Goal: Task Accomplishment & Management: Manage account settings

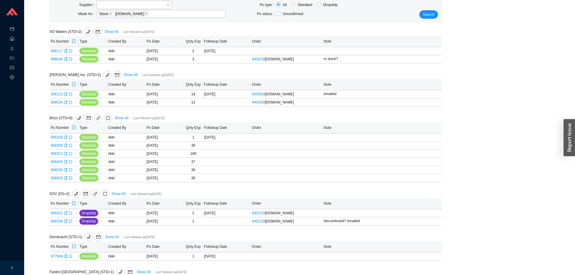
scroll to position [181, 0]
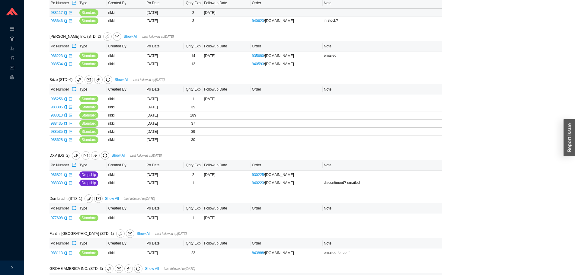
scroll to position [181, 0]
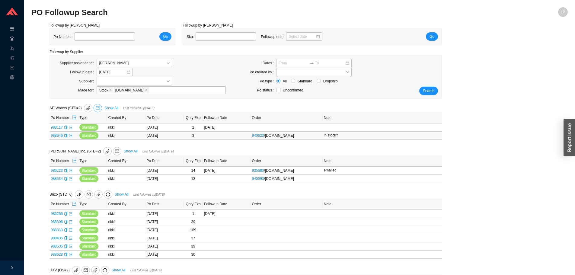
drag, startPoint x: 95, startPoint y: 108, endPoint x: 84, endPoint y: 144, distance: 37.2
click at [64, 136] on icon "copy" at bounding box center [65, 136] width 3 height 4
click at [70, 136] on icon "export" at bounding box center [70, 135] width 3 height 3
click at [71, 128] on icon "export" at bounding box center [70, 127] width 3 height 3
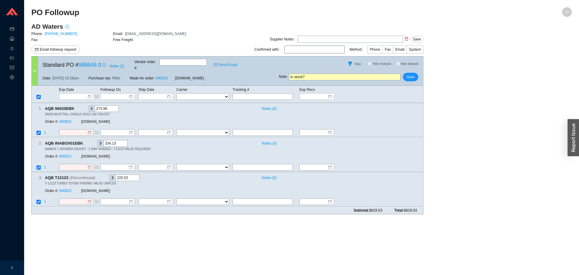
drag, startPoint x: 400, startPoint y: 147, endPoint x: 400, endPoint y: 159, distance: 11.5
click at [401, 151] on div "2 . AQB INABOX01EBK $ 334.13 Notes ( 0 ) INABOX 1 SHOWER FAUCET - 2 WAY SHARED …" at bounding box center [225, 151] width 387 height 22
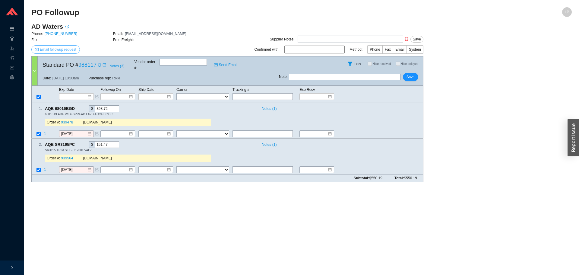
click at [61, 47] on span "Email followup request" at bounding box center [58, 49] width 37 height 6
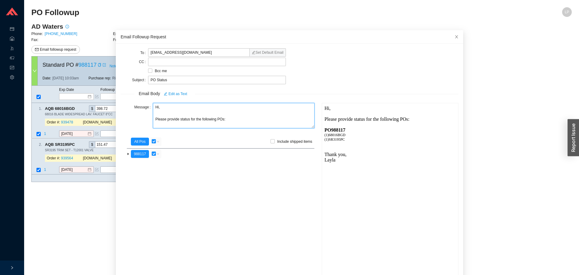
drag, startPoint x: 167, startPoint y: 111, endPoint x: 133, endPoint y: 107, distance: 33.5
click at [133, 107] on div "Message Hi, Please provide status for the following POs:" at bounding box center [218, 116] width 194 height 27
click at [178, 120] on textarea "Good morning, Please provide status for the following POs:" at bounding box center [234, 115] width 162 height 25
click at [339, 131] on div "PO 988117" at bounding box center [389, 129] width 131 height 5
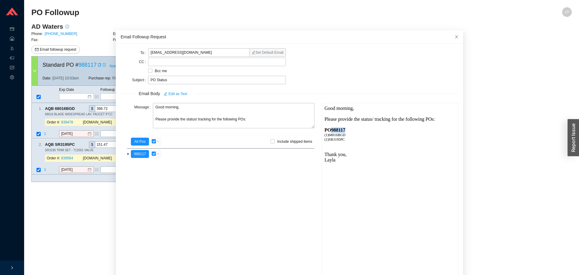
copy div "988117"
click at [194, 120] on textarea "Good morning, Please provide the status/ tracking for the following POs:" at bounding box center [234, 115] width 162 height 25
type textarea "Good morning, Please provide the tracking for the following POs:"
click at [450, 33] on span "Close" at bounding box center [456, 36] width 13 height 13
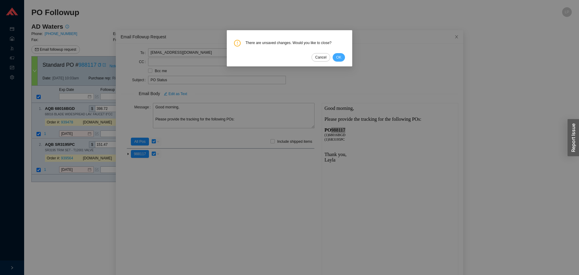
click at [339, 58] on span "OK" at bounding box center [338, 57] width 5 height 6
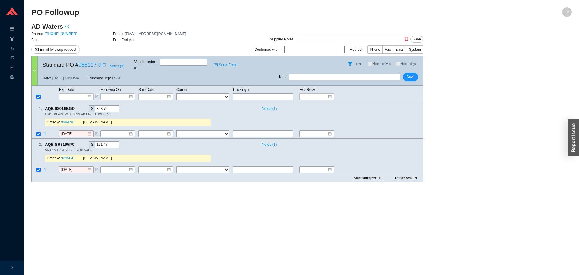
click at [338, 74] on input "text" at bounding box center [345, 77] width 112 height 7
type input "emailed"
click at [408, 74] on span "Save" at bounding box center [411, 77] width 8 height 6
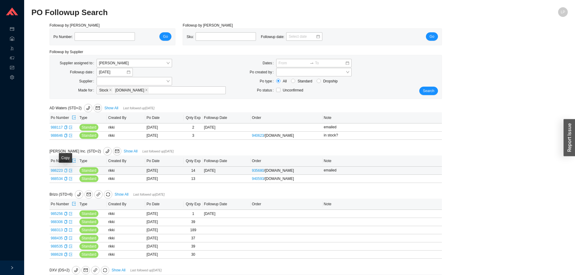
click at [65, 171] on icon "copy" at bounding box center [66, 171] width 4 height 4
click at [72, 172] on td "986223" at bounding box center [63, 171] width 29 height 8
click at [71, 172] on icon "export" at bounding box center [71, 171] width 4 height 4
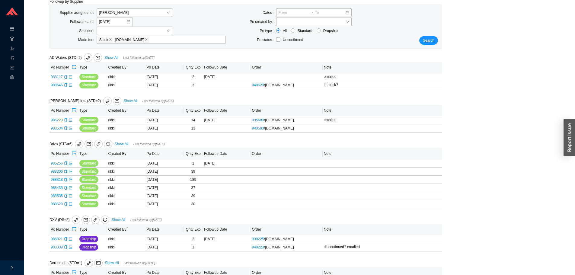
scroll to position [91, 0]
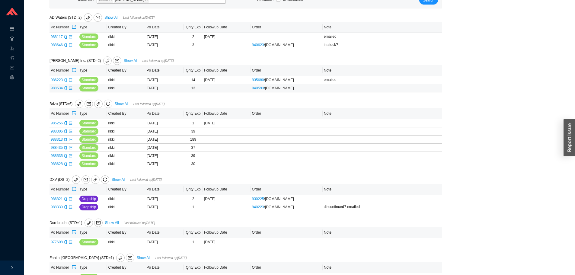
click at [65, 90] on icon "copy" at bounding box center [66, 88] width 4 height 4
click at [70, 90] on icon "export" at bounding box center [71, 88] width 4 height 4
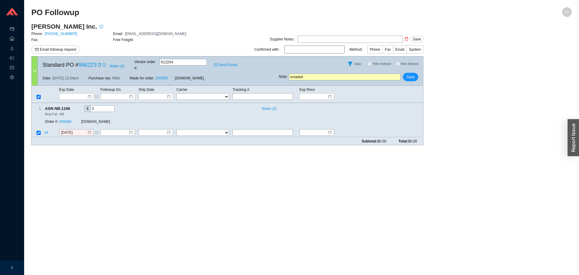
click at [109, 60] on div "Standard PO # 986223 Notes ( 4 ) Vendor order # : 612204 Send Email" at bounding box center [158, 63] width 241 height 14
click at [111, 63] on span "Notes ( 4 )" at bounding box center [117, 66] width 15 height 6
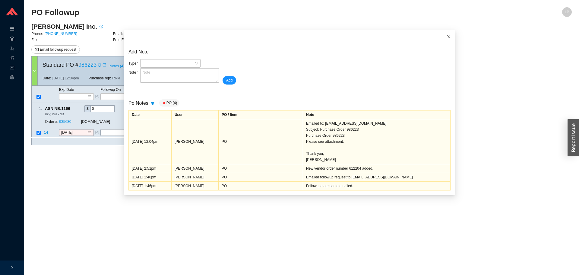
click at [447, 38] on icon "close" at bounding box center [449, 37] width 4 height 4
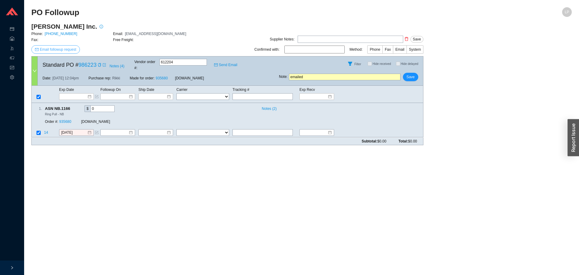
click at [65, 51] on span "Email followup request" at bounding box center [58, 49] width 37 height 6
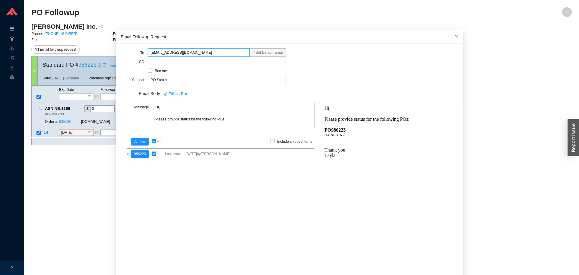
paste input "service"
drag, startPoint x: 193, startPoint y: 54, endPoint x: 109, endPoint y: 58, distance: 84.0
click at [109, 58] on body "Purchase Orders .warehouse_svg__a{fill:none;stroke:currentColor;stroke-linecap:…" at bounding box center [289, 137] width 579 height 275
type input "service@ashleynorton.com"
click at [179, 117] on textarea "Hi, Please provide status for the following POs:" at bounding box center [234, 115] width 162 height 25
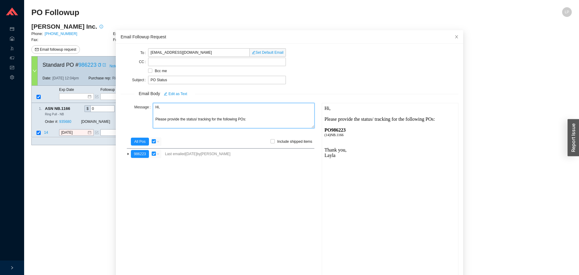
click at [228, 118] on textarea "Hi, Please provide the status/ tracking for the following POs:" at bounding box center [234, 115] width 162 height 25
drag, startPoint x: 184, startPoint y: 109, endPoint x: 135, endPoint y: 106, distance: 49.3
click at [135, 106] on div "Message Hi, Please provide the status/ tracking for this PO:" at bounding box center [218, 116] width 194 height 27
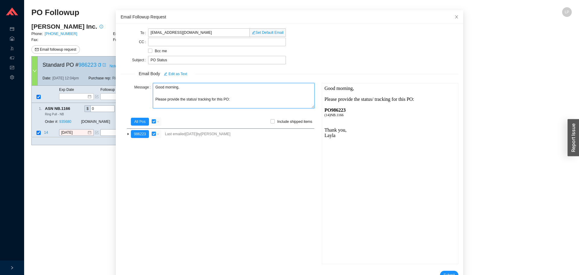
scroll to position [36, 0]
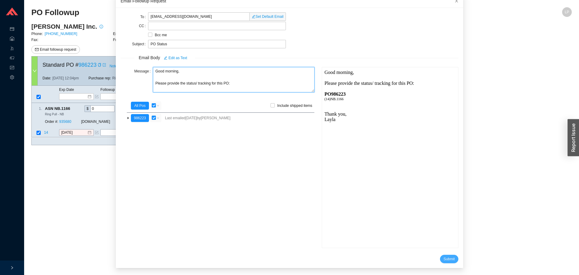
type textarea "Good morning, Please provide the status/ tracking for this PO:"
click at [444, 260] on span "Submit" at bounding box center [449, 259] width 11 height 6
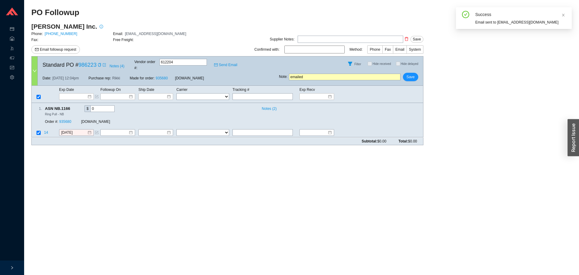
scroll to position [6, 0]
drag, startPoint x: 497, startPoint y: 22, endPoint x: 513, endPoint y: 6, distance: 23.5
click at [525, 22] on div "Email sent to service@ashleynorton.com" at bounding box center [521, 22] width 92 height 6
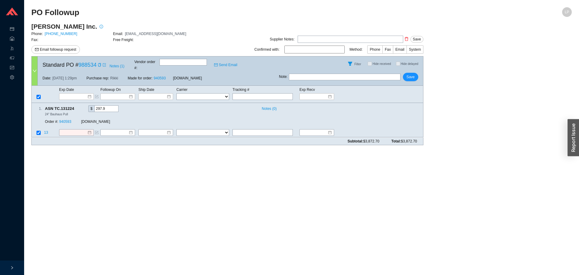
click at [321, 185] on main "PO Followup LP [PERSON_NAME] Inc. Phone: [PHONE_NUMBER] Email: [EMAIL_ADDRESS][…" at bounding box center [301, 141] width 541 height 268
click at [65, 116] on div "Order #: 940593 [DOMAIN_NAME]" at bounding box center [128, 121] width 166 height 11
click at [69, 138] on div "Subtotal: $3,872.70 Total: $3,872.70" at bounding box center [227, 142] width 392 height 8
click at [75, 138] on div "Subtotal: $3,872.70 Total: $3,872.70" at bounding box center [227, 142] width 392 height 8
click at [78, 130] on input at bounding box center [74, 133] width 26 height 6
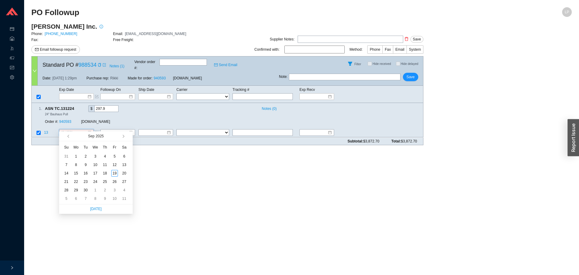
type input "[DATE]"
click at [124, 138] on button "button" at bounding box center [123, 136] width 6 height 10
type input "[DATE]"
drag, startPoint x: 115, startPoint y: 182, endPoint x: 94, endPoint y: 131, distance: 55.2
click at [115, 182] on div "24" at bounding box center [114, 181] width 7 height 7
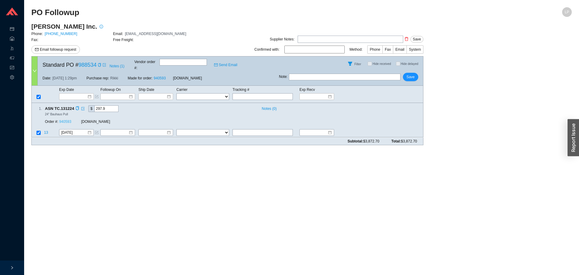
click at [66, 120] on link "940593" at bounding box center [65, 122] width 12 height 4
click at [123, 130] on input at bounding box center [116, 133] width 26 height 6
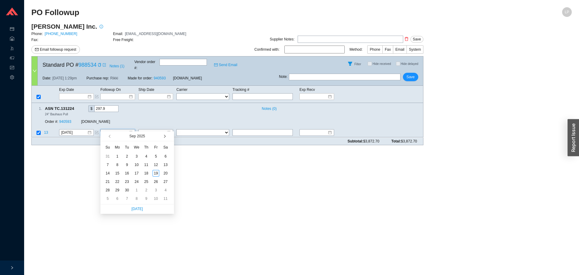
click at [166, 135] on button "button" at bounding box center [164, 136] width 6 height 10
type input "[DATE]"
click at [129, 166] on div "7" at bounding box center [127, 164] width 7 height 7
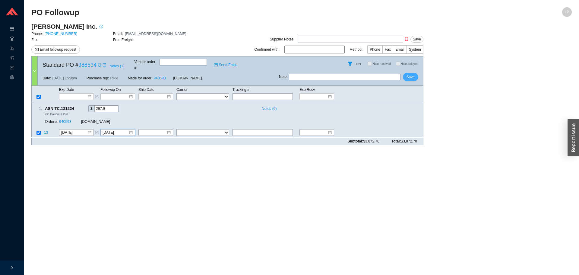
click at [408, 74] on span "Save" at bounding box center [411, 77] width 8 height 6
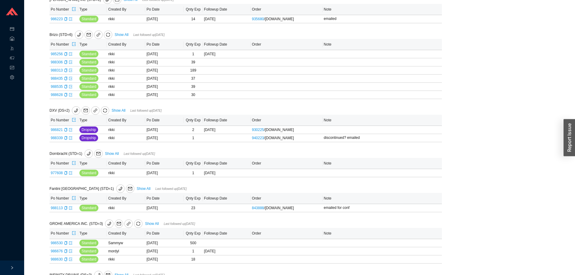
scroll to position [241, 0]
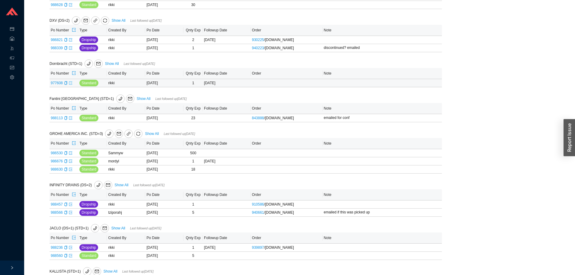
click at [70, 85] on icon "export" at bounding box center [71, 83] width 4 height 4
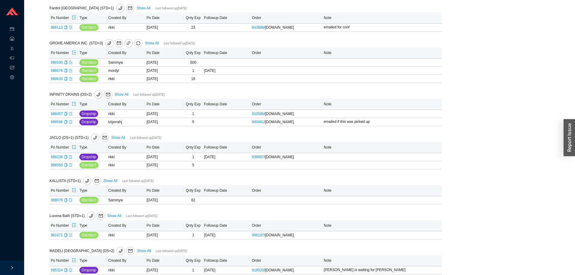
scroll to position [392, 0]
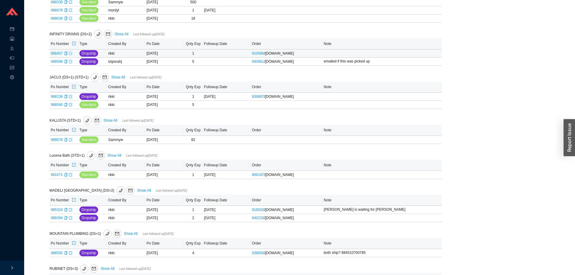
click at [69, 55] on icon "export" at bounding box center [71, 54] width 4 height 4
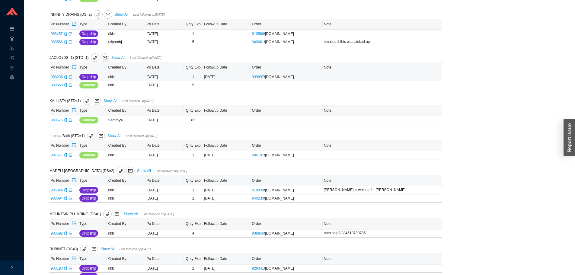
scroll to position [422, 0]
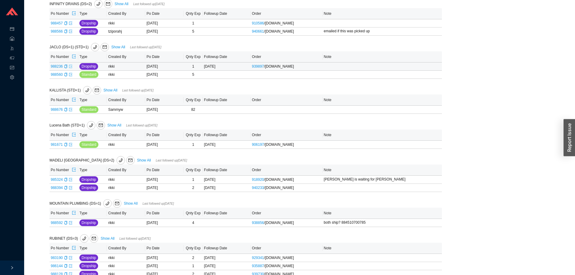
click at [70, 68] on icon "export" at bounding box center [71, 67] width 4 height 4
click at [71, 146] on icon "export" at bounding box center [71, 145] width 4 height 4
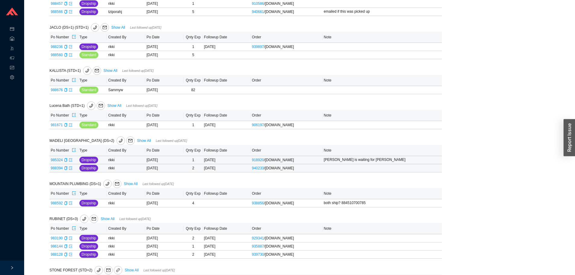
scroll to position [453, 0]
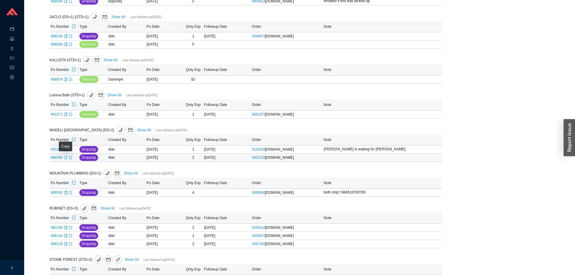
click at [66, 159] on icon "copy" at bounding box center [65, 158] width 3 height 4
click at [69, 159] on icon "export" at bounding box center [71, 158] width 4 height 4
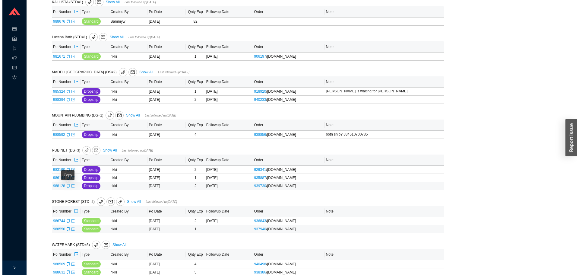
scroll to position [543, 0]
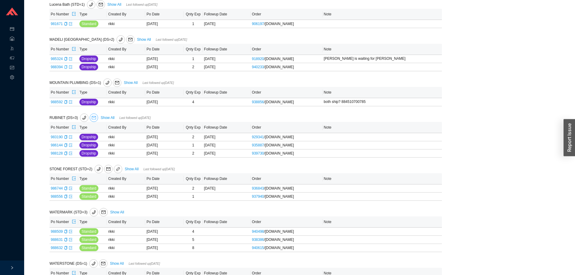
click at [93, 118] on icon "mail" at bounding box center [94, 118] width 4 height 4
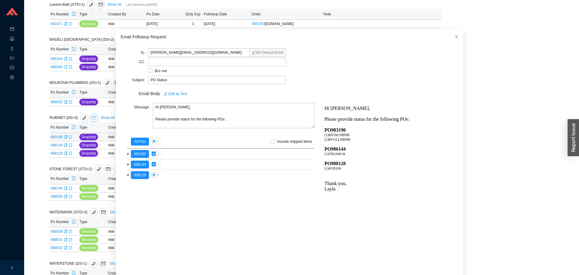
scroll to position [0, 0]
click at [179, 119] on textarea "Hi Melissa, Please provide status for the following POs:" at bounding box center [234, 115] width 162 height 25
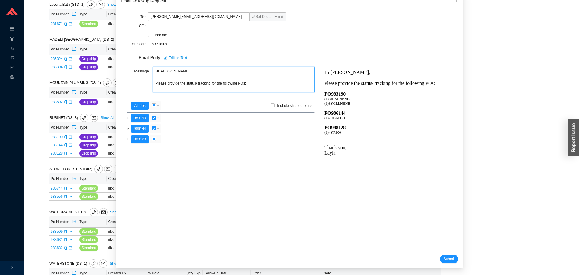
type textarea "Hi Melissa, Please provide the status/ tracking for the following POs:"
click at [441, 254] on form "To melissa@rubinet.com Set Default Email CC Bcc me Subject PO Status Email Body…" at bounding box center [290, 138] width 338 height 250
click at [440, 255] on button "Submit" at bounding box center [449, 259] width 18 height 8
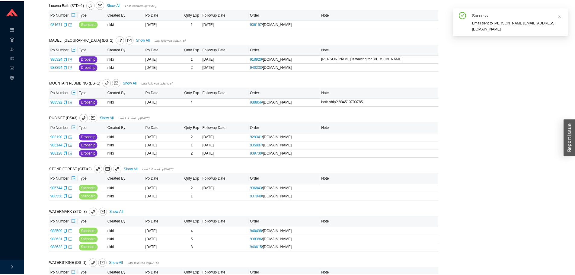
scroll to position [6, 0]
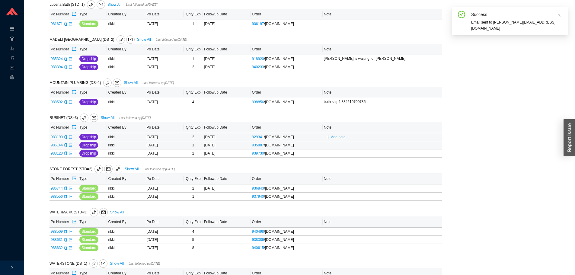
click at [332, 143] on tbody "983190 Dropship rikki 07/21/2025 2 09/19/2025 929341 / QualityBath.com Add note…" at bounding box center [245, 145] width 392 height 24
click at [332, 138] on span "Add note" at bounding box center [336, 137] width 24 height 4
click at [339, 141] on input "text" at bounding box center [372, 136] width 94 height 8
click at [344, 139] on input "text" at bounding box center [372, 136] width 94 height 8
type input "emailed"
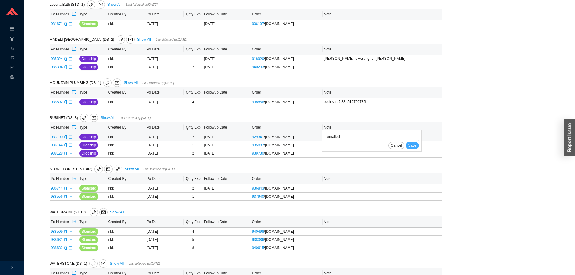
click at [411, 148] on span "Save" at bounding box center [412, 145] width 8 height 6
click at [342, 148] on button "Add note" at bounding box center [336, 145] width 24 height 7
click at [344, 148] on input "text" at bounding box center [372, 145] width 94 height 8
type input "emailed"
click at [406, 154] on div "Cancel Save" at bounding box center [372, 153] width 94 height 7
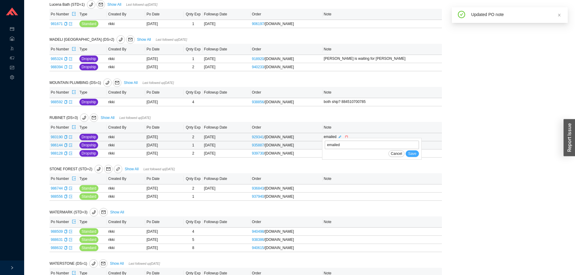
click at [410, 155] on span "Save" at bounding box center [412, 154] width 8 height 6
click at [334, 157] on td "Add note" at bounding box center [382, 153] width 119 height 8
click at [334, 155] on span "Add note" at bounding box center [336, 153] width 24 height 4
click at [342, 157] on input "text" at bounding box center [372, 153] width 94 height 8
type input "emailed"
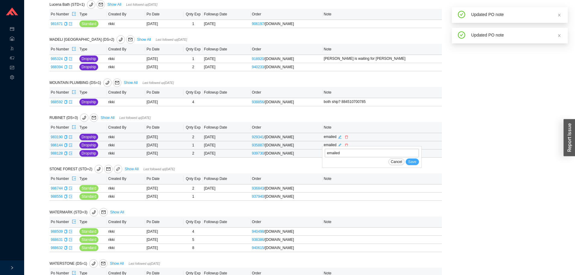
click at [410, 164] on span "Save" at bounding box center [412, 162] width 8 height 6
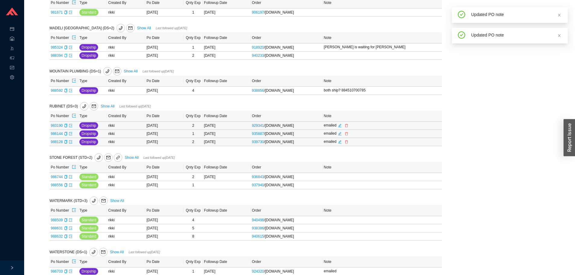
scroll to position [566, 0]
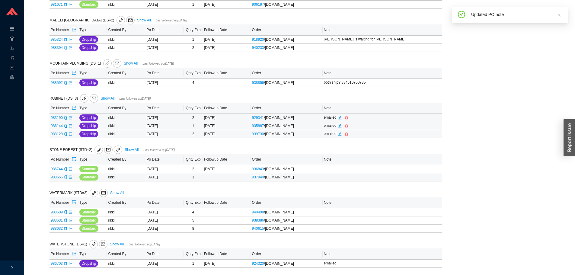
click at [65, 176] on icon "copy" at bounding box center [66, 177] width 4 height 4
click at [69, 177] on icon "export" at bounding box center [71, 177] width 4 height 4
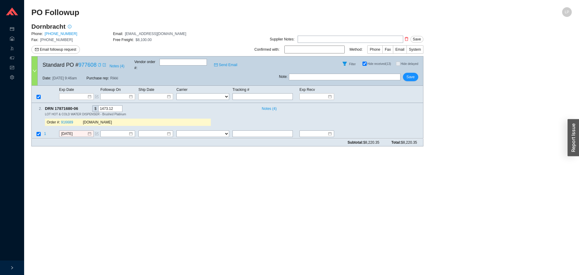
click at [99, 64] on icon "copy" at bounding box center [100, 65] width 4 height 4
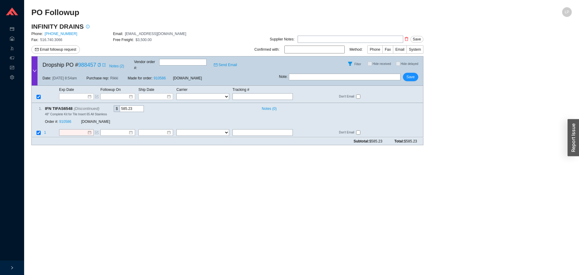
click at [101, 67] on div "Dropship PO # 988457 Notes ( 2 ) Vendor order # : Send Email" at bounding box center [158, 63] width 241 height 14
click at [99, 63] on icon "copy" at bounding box center [99, 65] width 3 height 4
click at [472, 197] on main "PO Followup LP INFINITY DRAINS Phone: 516-767-6786 Email: orders@infinitydrain.…" at bounding box center [301, 141] width 541 height 268
click at [321, 75] on input "text" at bounding box center [345, 77] width 112 height 7
type input "emailed to cancel"
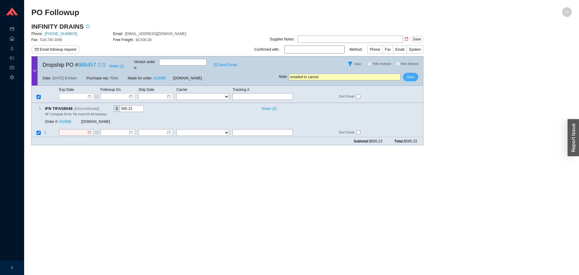
click at [415, 73] on button "Save" at bounding box center [410, 77] width 15 height 8
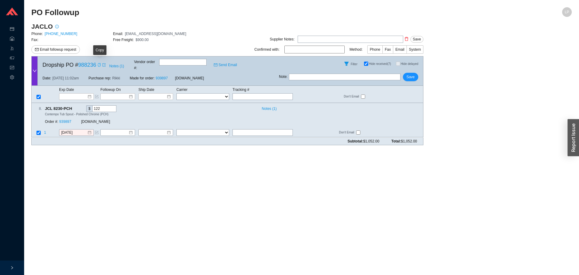
click at [100, 64] on icon "copy" at bounding box center [99, 65] width 3 height 4
click at [441, 158] on main "PO Followup LP JACLO Phone: [PHONE_NUMBER] Email: [EMAIL_ADDRESS][DOMAIN_NAME] …" at bounding box center [301, 141] width 541 height 268
click at [69, 120] on link "939897" at bounding box center [65, 122] width 12 height 4
click at [73, 105] on div "Copy" at bounding box center [75, 108] width 4 height 7
click at [100, 64] on icon "copy" at bounding box center [99, 65] width 3 height 4
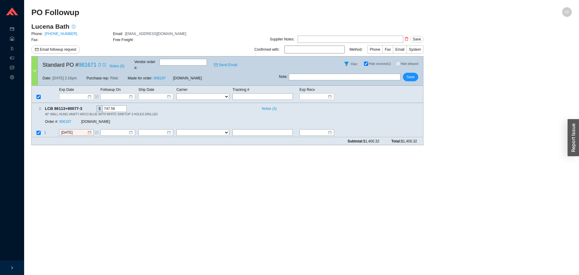
click at [339, 75] on input "text" at bounding box center [345, 77] width 112 height 7
type input "emailed"
click at [409, 75] on span "Save" at bounding box center [411, 77] width 8 height 6
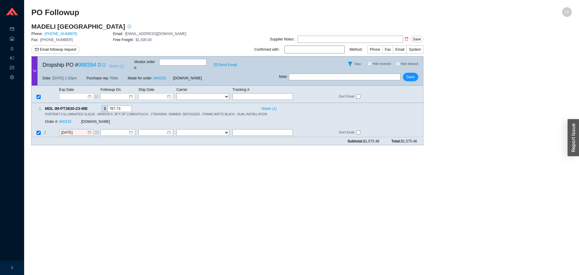
click at [114, 65] on span "Notes ( 1 )" at bounding box center [116, 66] width 15 height 6
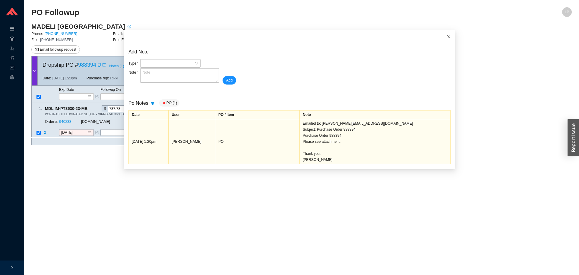
click at [444, 34] on span "Close" at bounding box center [448, 36] width 13 height 13
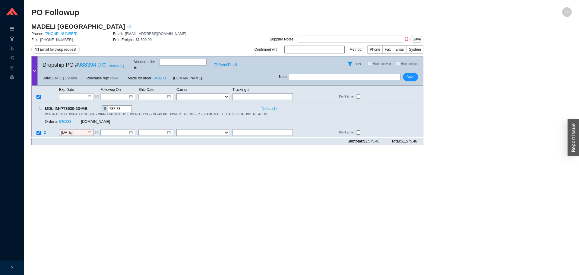
click at [101, 63] on icon "copy" at bounding box center [99, 65] width 4 height 4
click at [59, 47] on span "Email followup request" at bounding box center [58, 49] width 37 height 6
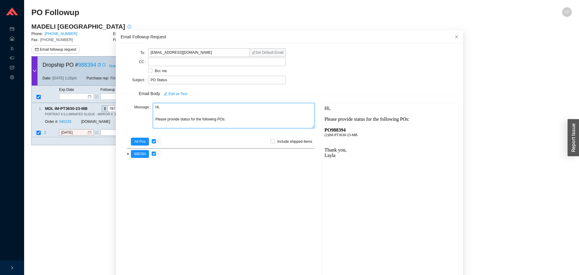
click at [160, 104] on textarea "Hi, Please provide status for the following POs:" at bounding box center [234, 115] width 162 height 25
click at [176, 118] on textarea "Hi Harold, Please provide status for the following POs:" at bounding box center [234, 115] width 162 height 25
click at [223, 116] on textarea "Hi Harold, Please provide the status/ tracking for the following POs:" at bounding box center [234, 115] width 162 height 25
click at [231, 123] on textarea "Hi Harold, Please provide the status/ tracking for the following POs:" at bounding box center [234, 115] width 162 height 25
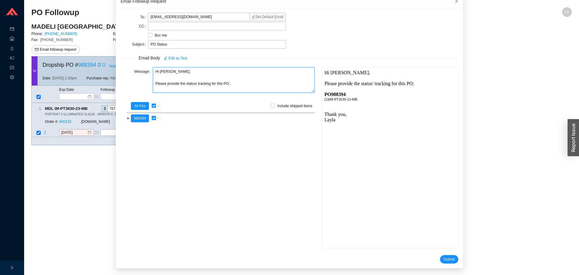
scroll to position [36, 0]
type textarea "Hi Harold, Please provide the status/ tracking for this PO:"
click at [152, 118] on input "checkbox" at bounding box center [154, 118] width 4 height 4
checkbox input "false"
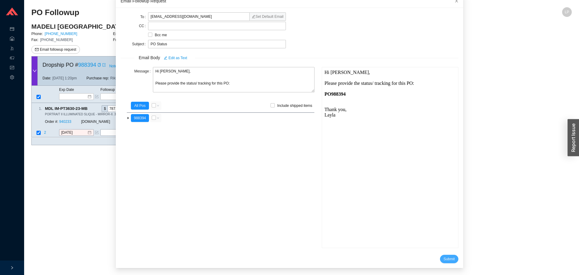
click at [444, 257] on span "Submit" at bounding box center [449, 259] width 11 height 6
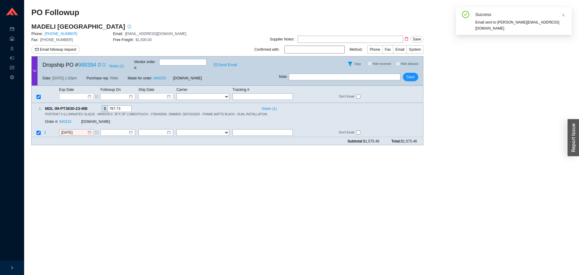
scroll to position [6, 0]
drag, startPoint x: 367, startPoint y: 65, endPoint x: 360, endPoint y: 72, distance: 10.7
click at [367, 65] on div "Filter Hide received Hide delayed" at bounding box center [351, 63] width 144 height 14
click at [360, 74] on input "text" at bounding box center [345, 77] width 112 height 7
type input "emailed"
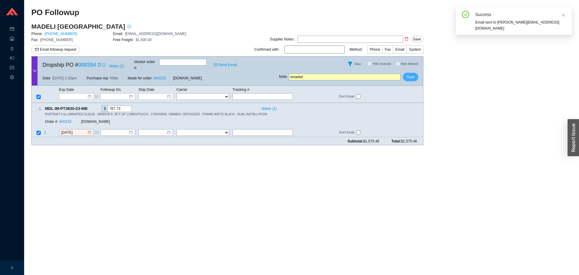
click at [408, 74] on span "Save" at bounding box center [411, 77] width 8 height 6
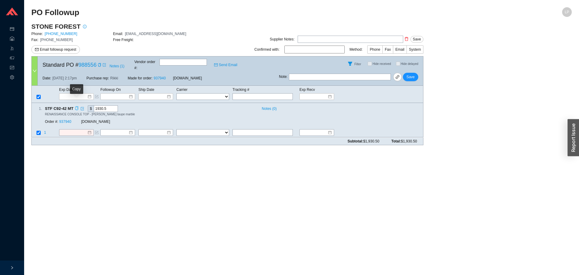
click at [77, 106] on icon "copy" at bounding box center [77, 108] width 4 height 4
click at [420, 172] on main "PO Followup [PERSON_NAME] FOREST Phone: [PHONE_NUMBER] Email: [EMAIL_ADDRESS][D…" at bounding box center [301, 141] width 541 height 268
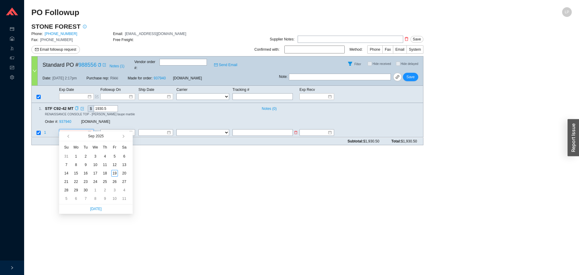
click at [77, 130] on input at bounding box center [74, 133] width 26 height 6
click at [120, 136] on button "button" at bounding box center [123, 136] width 6 height 10
type input "[DATE]"
click at [105, 172] on div "16" at bounding box center [105, 173] width 7 height 7
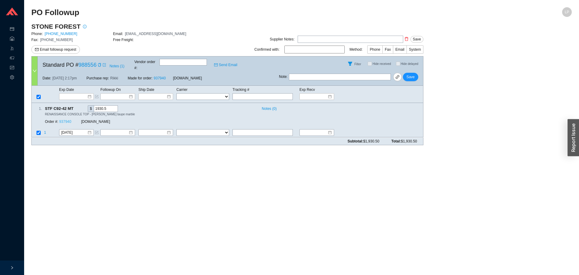
click at [68, 120] on link "937940" at bounding box center [65, 122] width 12 height 4
click at [408, 74] on span "Save" at bounding box center [411, 77] width 8 height 6
click at [69, 120] on link "937940" at bounding box center [65, 122] width 12 height 4
click at [415, 73] on button "Save" at bounding box center [410, 77] width 15 height 8
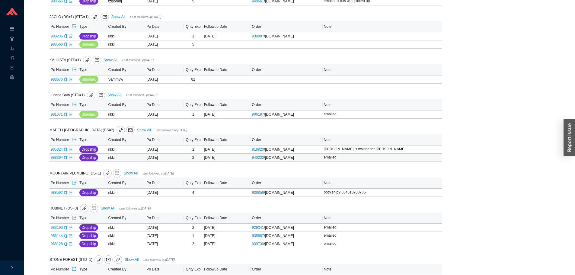
scroll to position [559, 0]
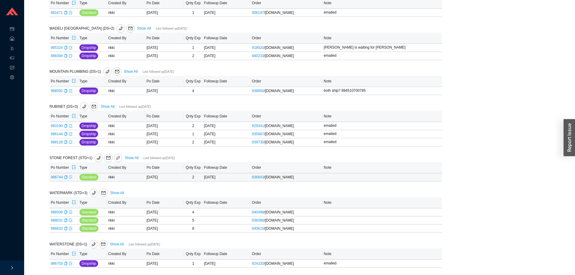
click at [70, 177] on icon "export" at bounding box center [71, 177] width 4 height 4
click at [70, 211] on icon "export" at bounding box center [71, 212] width 4 height 4
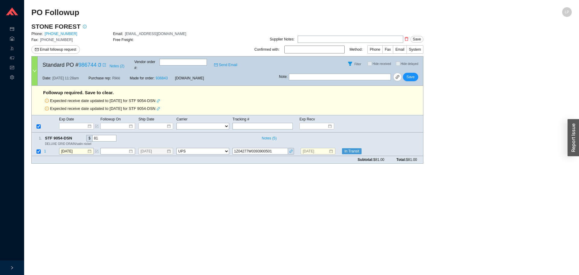
select select "2"
click at [290, 149] on icon "link" at bounding box center [291, 151] width 4 height 4
click at [414, 74] on span "Save" at bounding box center [411, 77] width 8 height 6
select select "2"
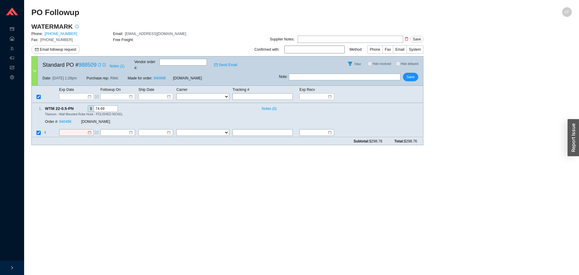
click at [99, 63] on icon "copy" at bounding box center [100, 65] width 4 height 4
drag, startPoint x: 124, startPoint y: 33, endPoint x: 110, endPoint y: 4, distance: 32.8
click at [154, 27] on div "WATERMARK Phone: [PHONE_NUMBER] Email: [EMAIL_ADDRESS][DOMAIN_NAME] Fax: [PHONE…" at bounding box center [113, 39] width 164 height 34
click at [373, 75] on input "text" at bounding box center [345, 77] width 112 height 7
type input "emailed for conf"
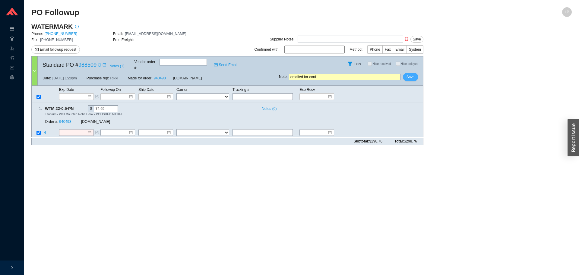
click at [407, 73] on button "Save" at bounding box center [410, 77] width 15 height 8
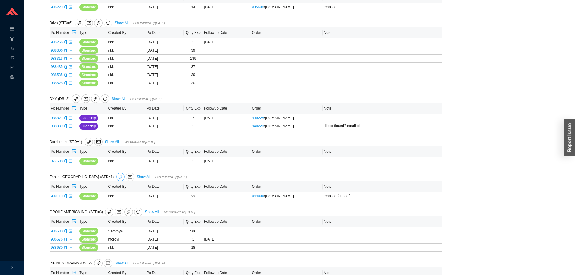
scroll to position [211, 0]
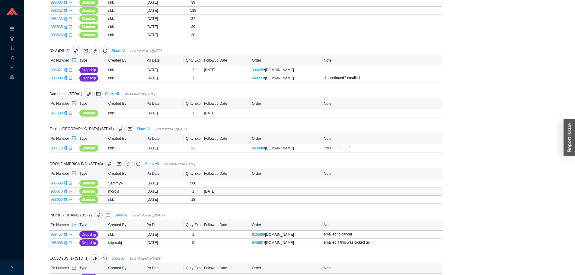
click at [69, 193] on icon "export" at bounding box center [71, 191] width 4 height 4
click at [69, 201] on icon "export" at bounding box center [71, 200] width 4 height 4
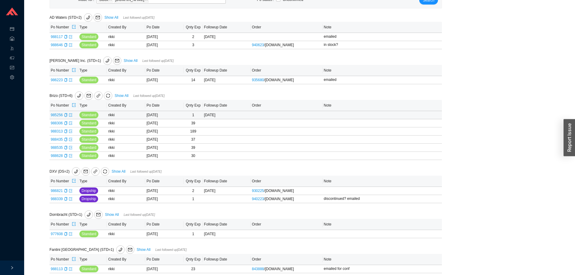
scroll to position [0, 0]
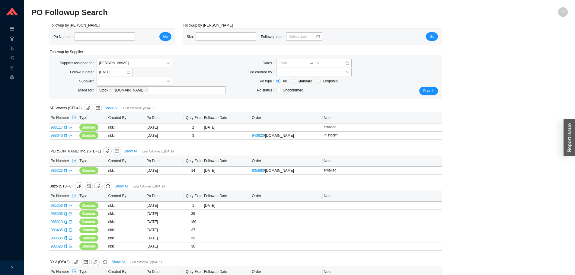
click at [73, 197] on icon "export" at bounding box center [74, 195] width 4 height 4
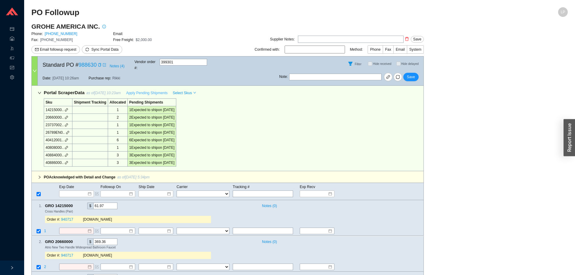
click at [140, 90] on span "Apply Pending Shipments" at bounding box center [146, 93] width 41 height 6
click at [411, 74] on span "Save" at bounding box center [411, 77] width 8 height 6
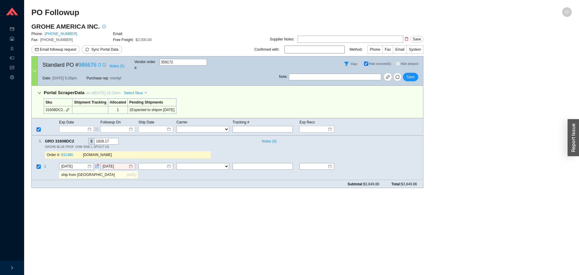
click at [99, 63] on icon "copy" at bounding box center [100, 65] width 4 height 4
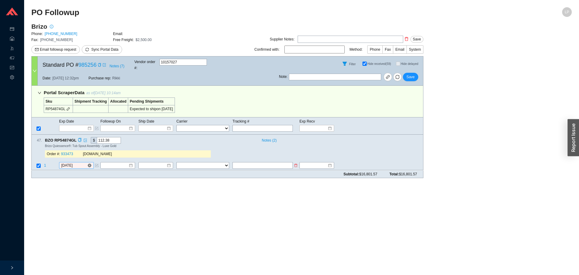
click at [81, 163] on input "[DATE]" at bounding box center [74, 166] width 26 height 6
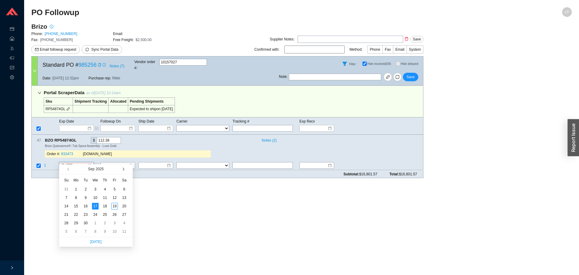
click at [124, 170] on button "button" at bounding box center [123, 169] width 6 height 10
type input "10/22/2025"
click at [95, 215] on div "22" at bounding box center [95, 214] width 7 height 7
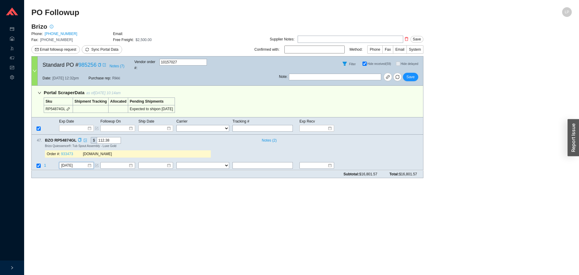
click at [66, 152] on link "933473" at bounding box center [67, 154] width 12 height 4
drag, startPoint x: 408, startPoint y: 74, endPoint x: 442, endPoint y: 39, distance: 49.1
click at [408, 74] on span "Save" at bounding box center [411, 77] width 8 height 6
click at [412, 74] on span "Save" at bounding box center [411, 77] width 8 height 6
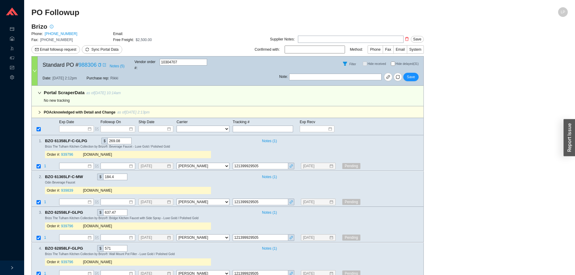
select select "40"
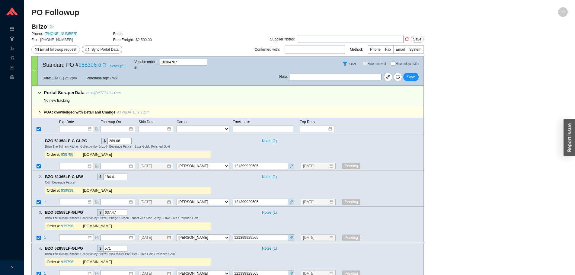
select select "40"
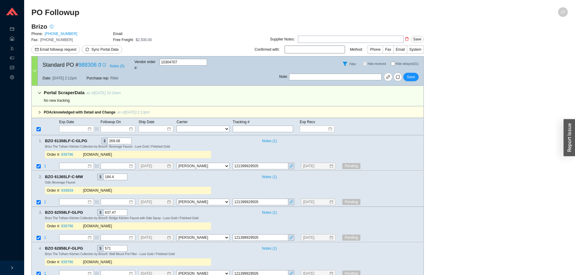
select select "40"
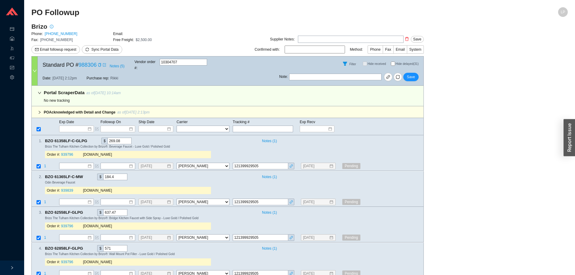
select select "40"
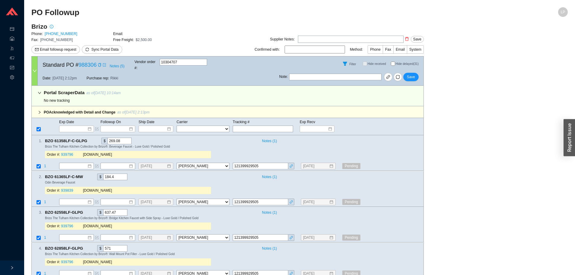
select select "40"
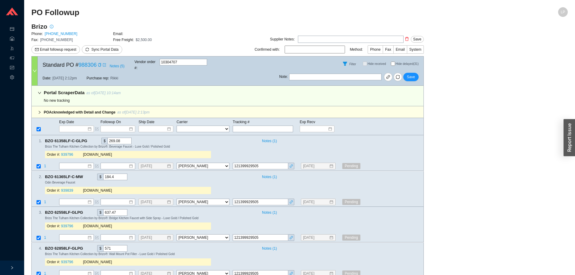
select select "40"
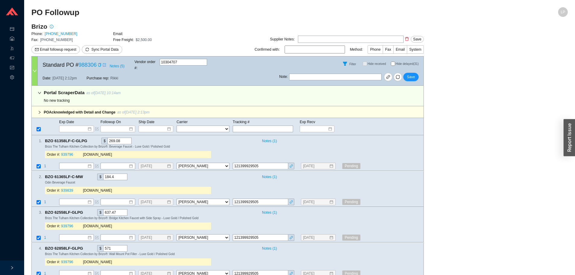
select select "40"
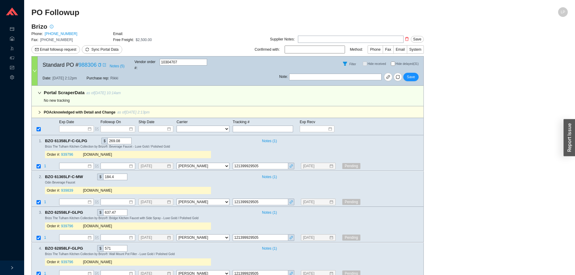
click at [394, 64] on input "Hide delayed (31)" at bounding box center [393, 64] width 4 height 4
checkbox input "true"
checkbox input "false"
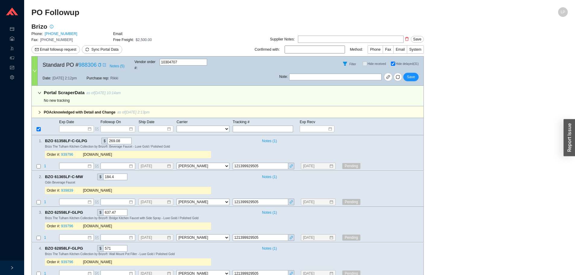
checkbox input "false"
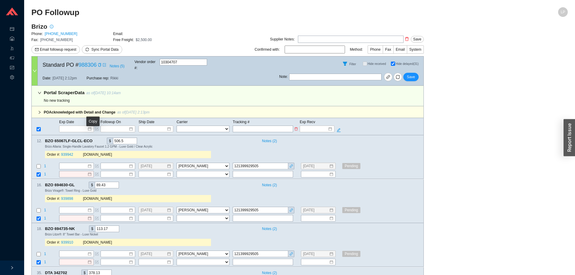
click at [62, 120] on span "Exp Date" at bounding box center [66, 122] width 15 height 4
click at [63, 126] on input at bounding box center [75, 129] width 26 height 6
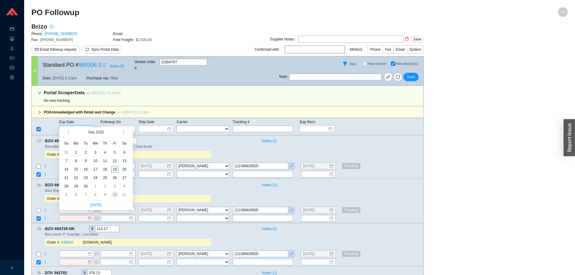
type input "[DATE]"
click at [116, 194] on div "10" at bounding box center [114, 194] width 7 height 7
type input "[DATE]"
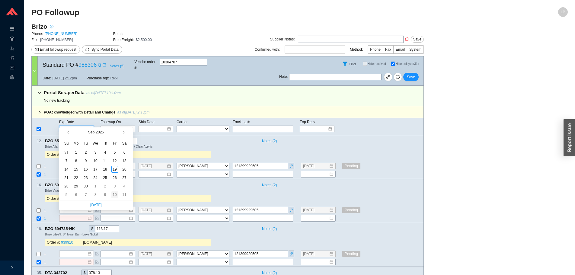
type input "[DATE]"
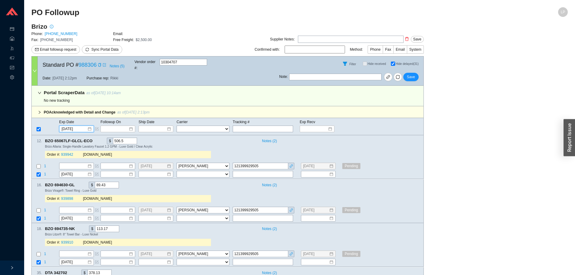
click at [414, 67] on div "Filter Hide received Hide delayed (31)" at bounding box center [351, 63] width 144 height 14
click at [414, 74] on span "Save" at bounding box center [411, 77] width 8 height 6
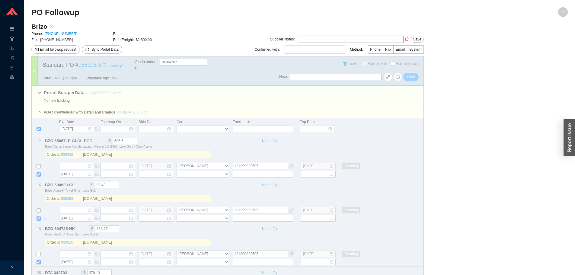
checkbox input "false"
select select "40"
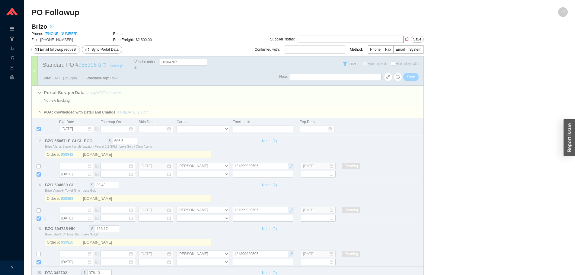
select select "40"
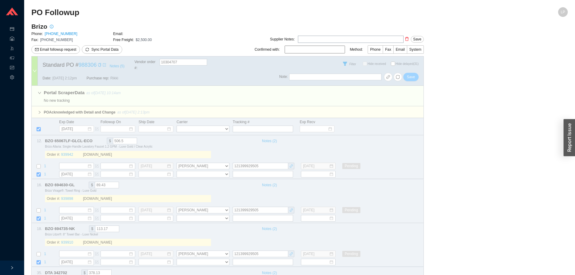
select select "40"
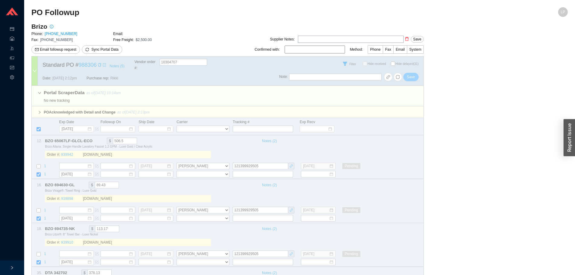
select select "40"
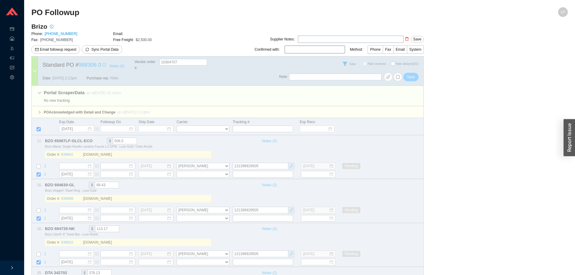
select select "40"
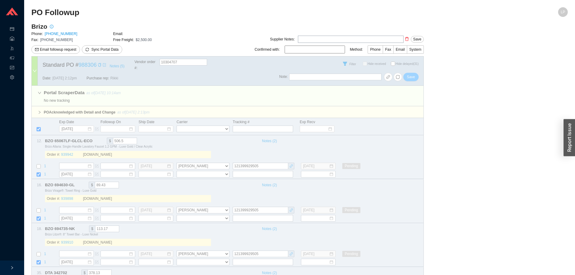
select select "40"
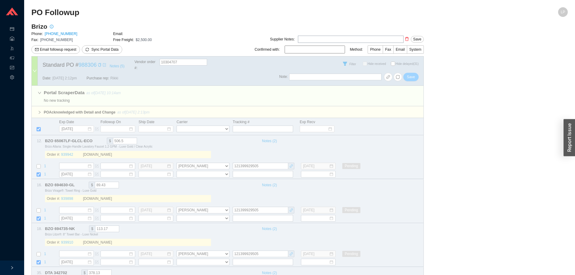
select select "40"
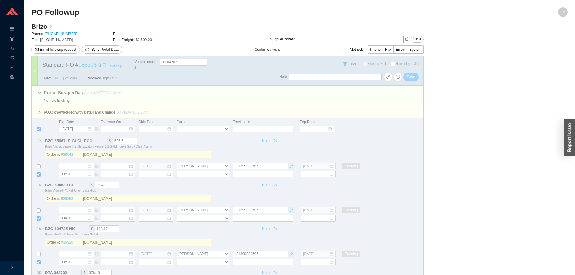
select select "40"
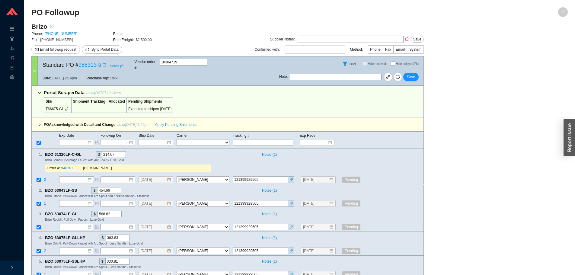
select select "40"
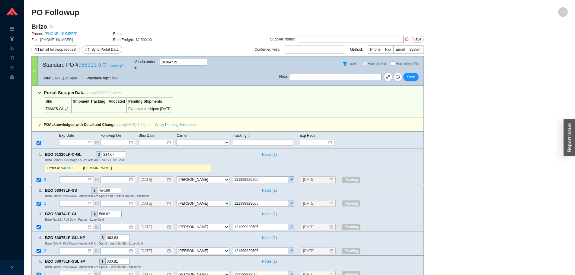
select select "40"
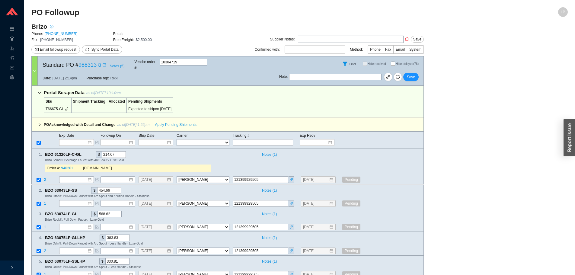
select select "40"
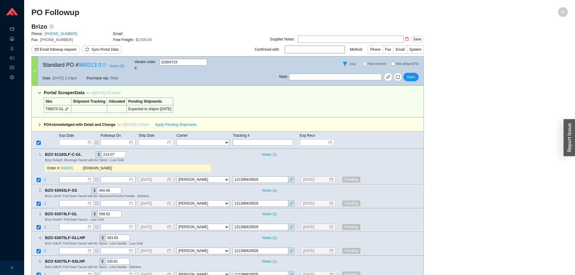
select select "40"
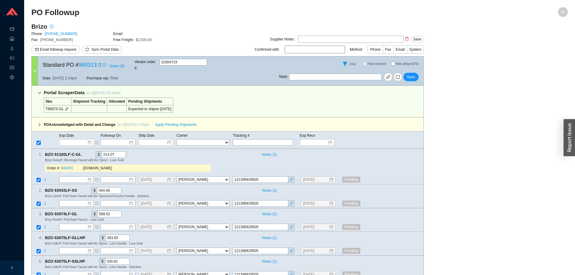
select select "40"
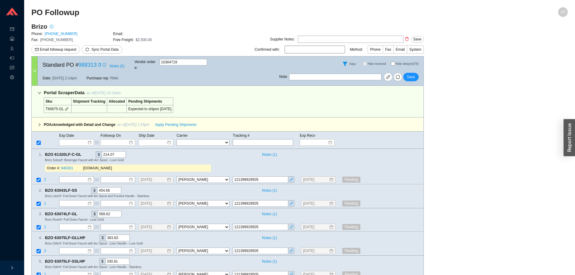
select select "40"
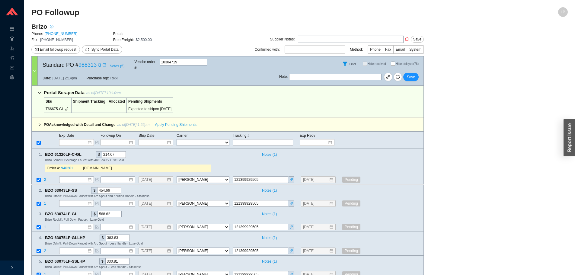
select select "40"
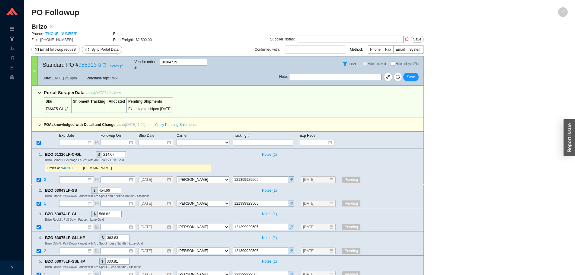
select select "40"
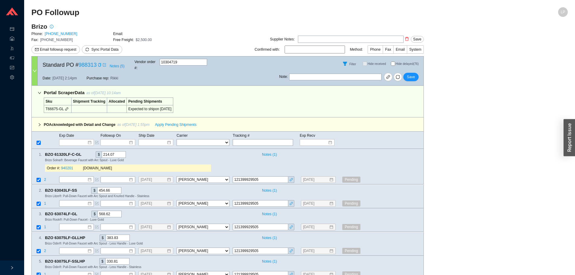
select select "40"
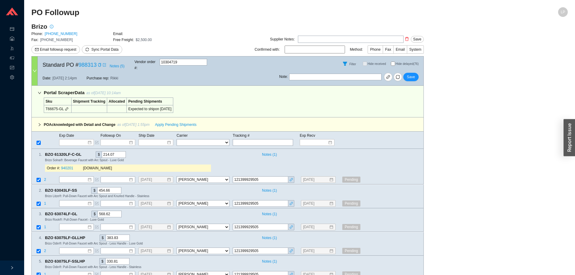
select select "40"
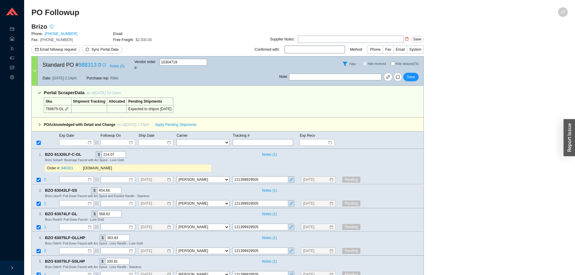
select select "40"
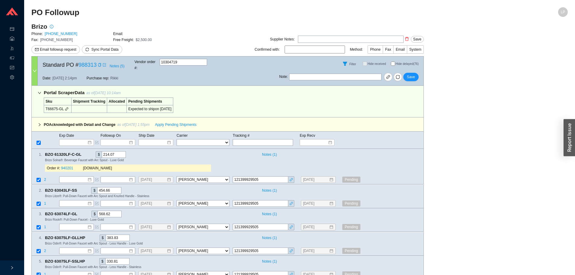
select select "40"
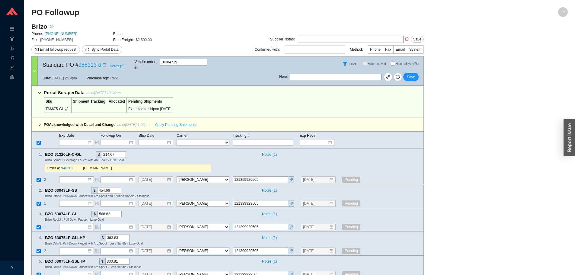
select select "40"
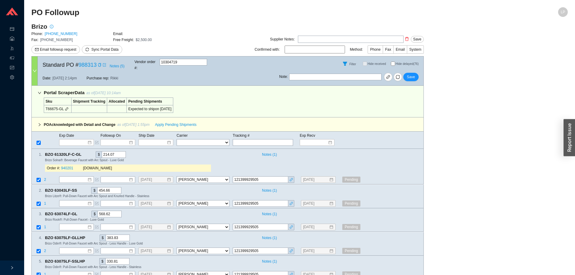
select select "40"
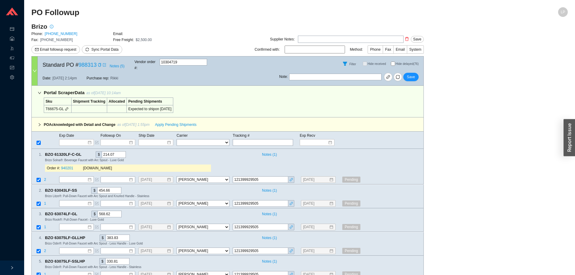
select select "40"
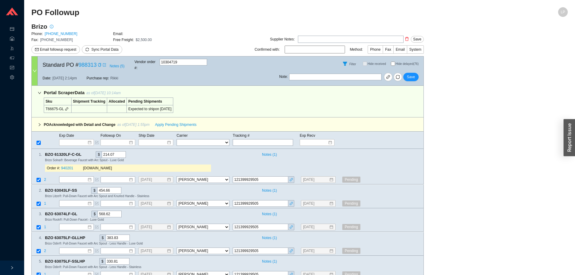
select select "40"
click at [392, 62] on input "Hide delayed (76)" at bounding box center [393, 64] width 4 height 4
checkbox input "true"
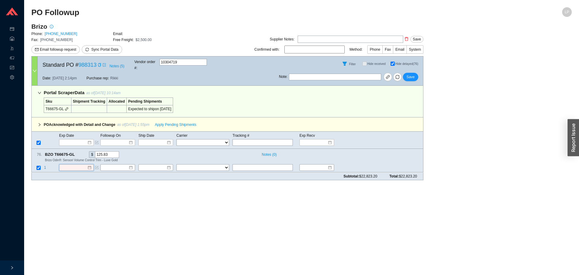
drag, startPoint x: 64, startPoint y: 164, endPoint x: 69, endPoint y: 167, distance: 5.8
click at [65, 165] on input at bounding box center [74, 168] width 26 height 6
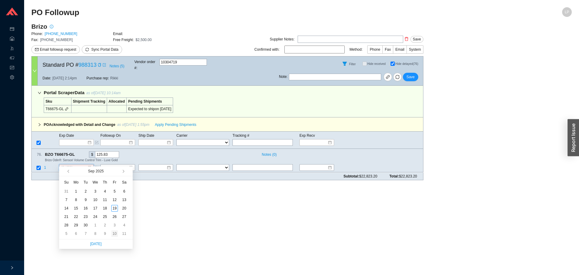
type input "[DATE]"
click at [115, 233] on div "10" at bounding box center [114, 233] width 7 height 7
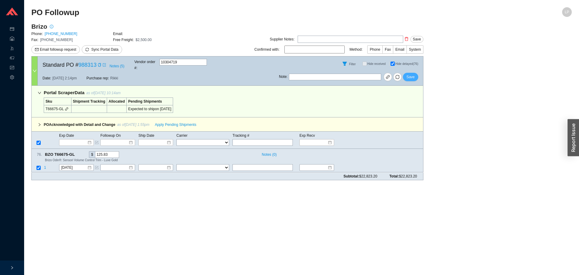
click at [412, 74] on span "Save" at bounding box center [411, 77] width 8 height 6
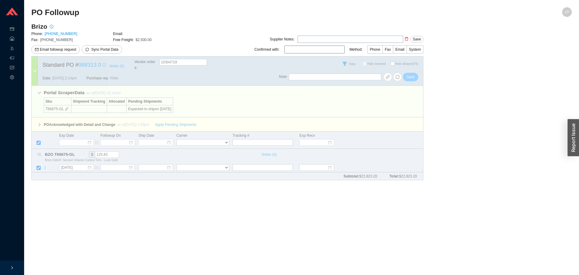
checkbox input "false"
select select "40"
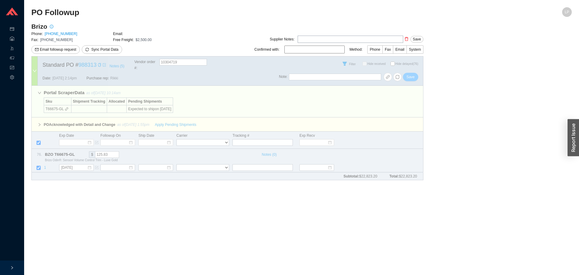
select select "40"
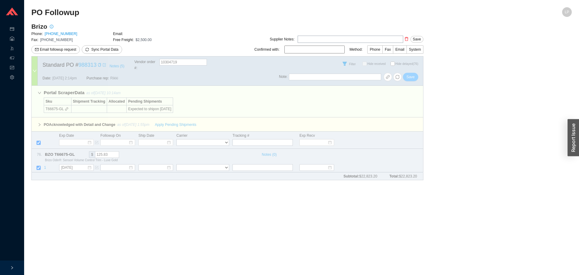
select select "40"
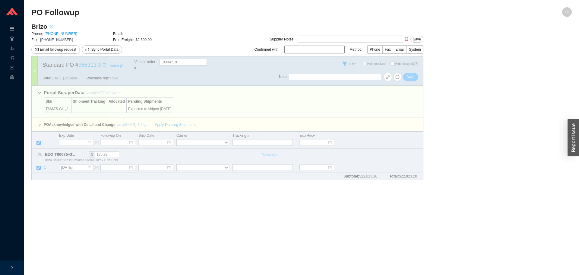
select select "40"
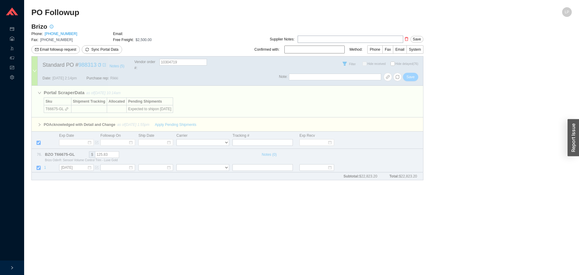
select select "40"
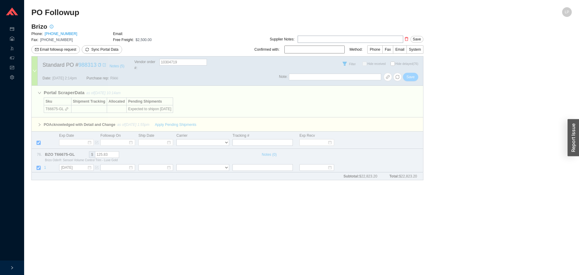
select select "40"
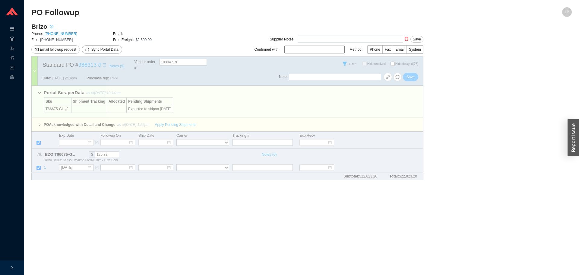
select select "40"
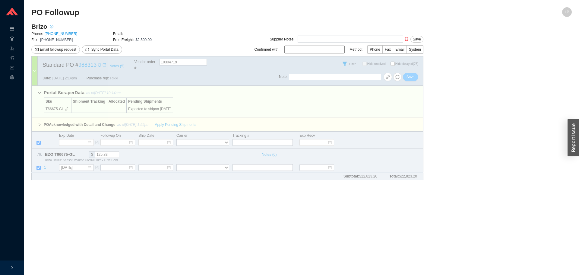
select select "40"
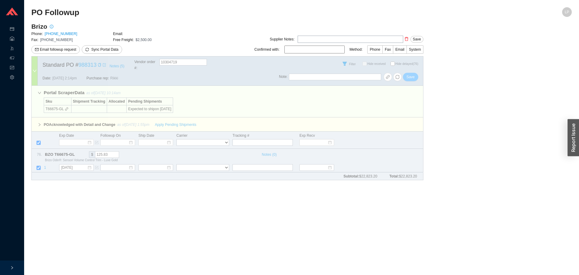
select select "40"
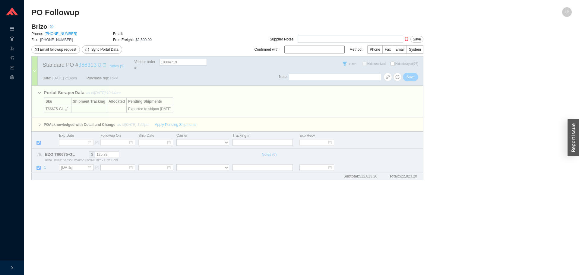
select select "40"
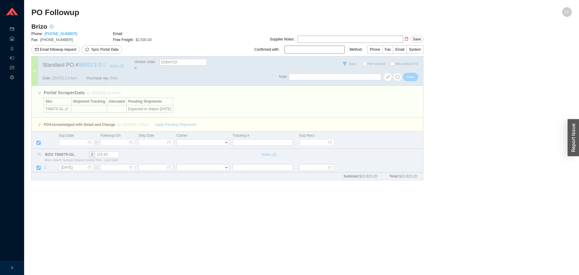
select select "40"
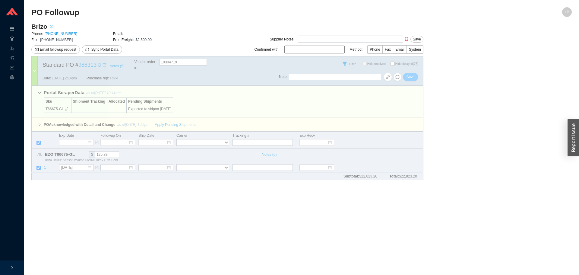
select select "40"
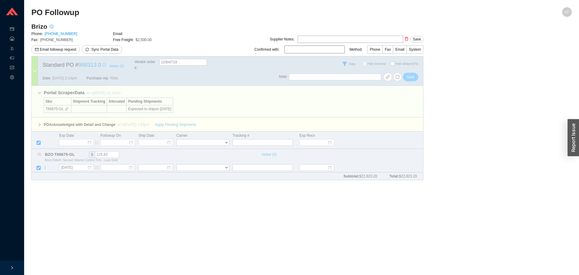
select select "40"
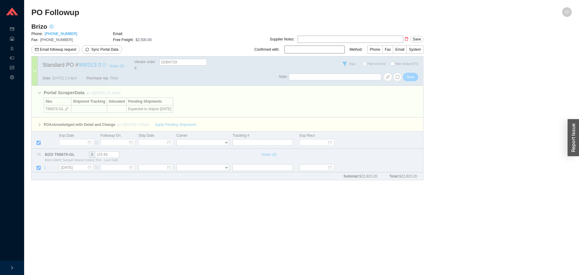
select select "40"
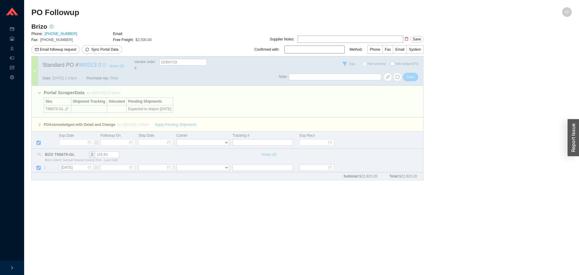
select select "40"
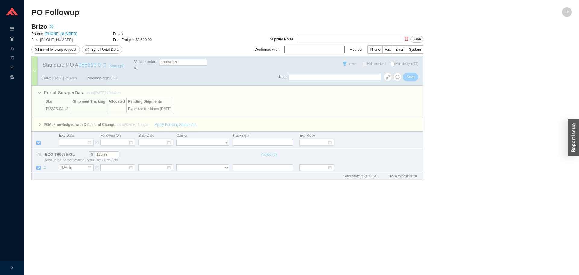
select select "40"
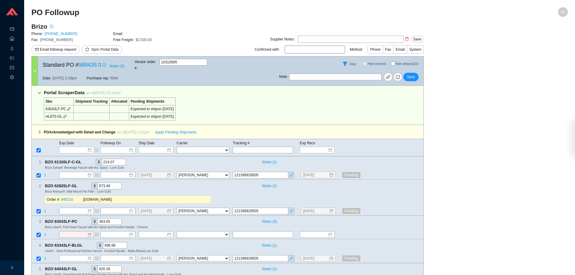
select select "40"
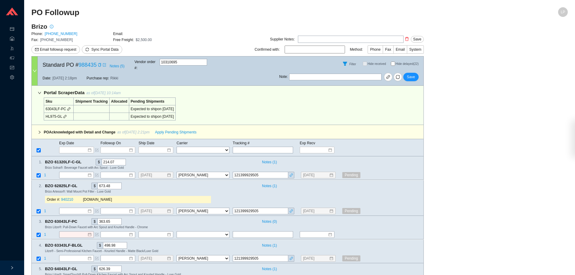
select select "40"
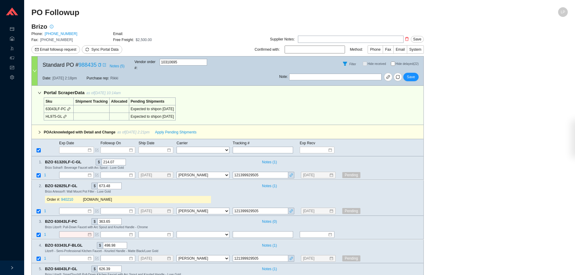
select select "40"
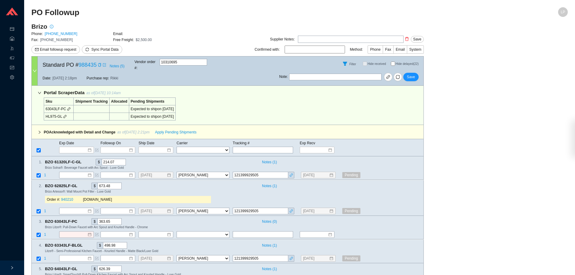
select select "40"
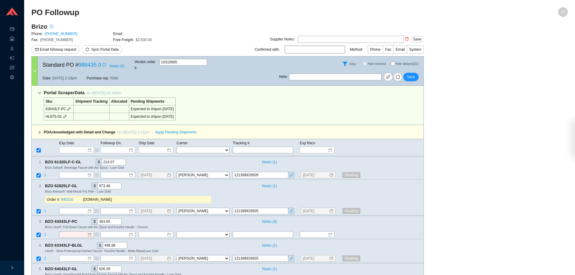
select select "40"
click at [392, 62] on input "Hide delayed (22)" at bounding box center [393, 64] width 4 height 4
checkbox input "true"
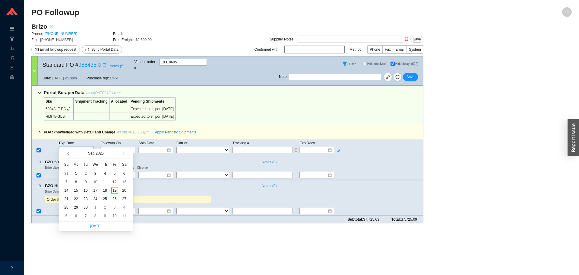
click at [72, 147] on input at bounding box center [75, 150] width 26 height 6
type input "10/10/2025"
click at [115, 218] on div "10" at bounding box center [114, 215] width 7 height 7
type input "10/10/2025"
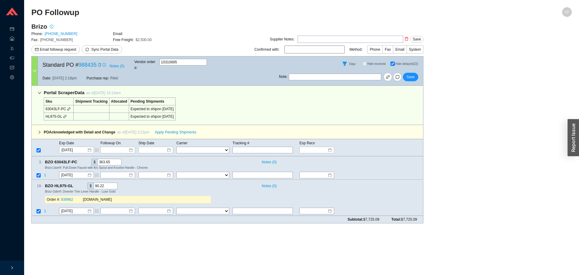
click at [423, 72] on div "Note : Save" at bounding box center [351, 78] width 144 height 14
click at [420, 72] on div "Note : Save" at bounding box center [351, 78] width 144 height 14
click at [413, 74] on span "Save" at bounding box center [411, 77] width 8 height 6
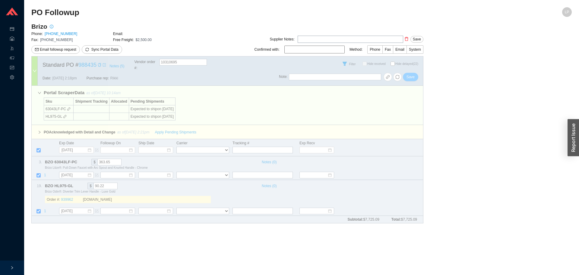
checkbox input "false"
select select "40"
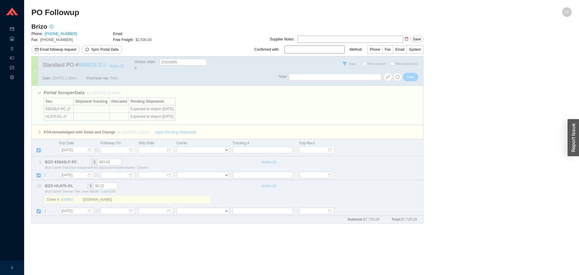
select select "40"
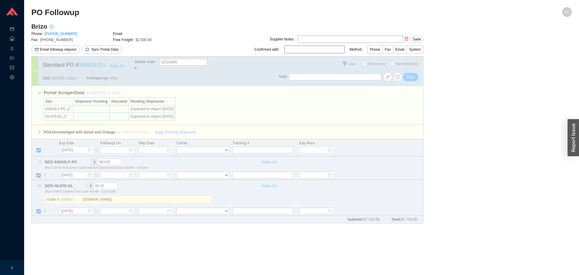
select select "40"
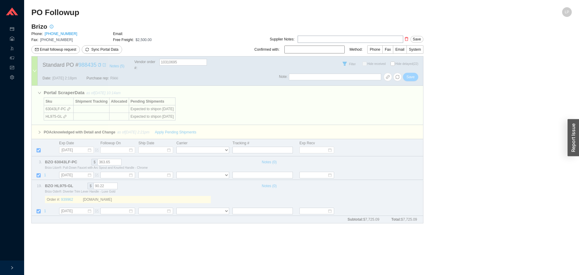
select select "40"
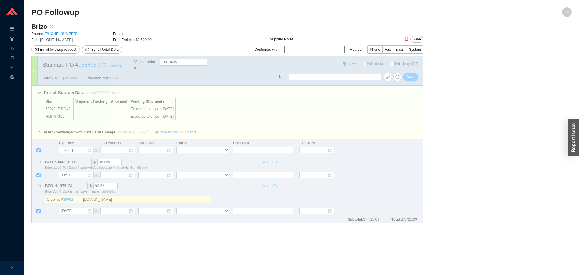
select select "40"
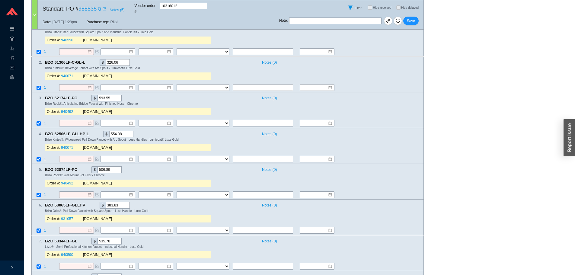
scroll to position [422, 0]
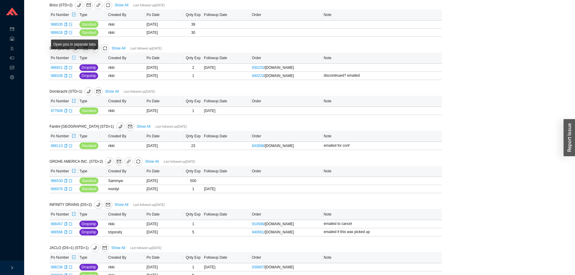
click at [74, 55] on button "button" at bounding box center [74, 58] width 5 height 8
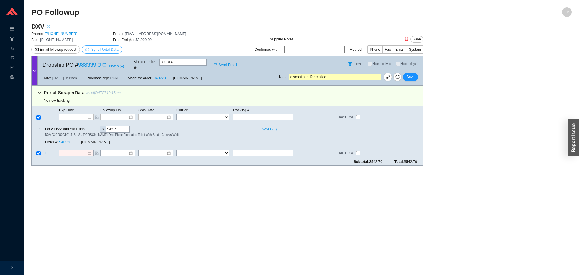
click at [105, 49] on span "Sync Portal Data" at bounding box center [104, 49] width 27 height 4
click at [133, 31] on span "OK" at bounding box center [133, 33] width 5 height 6
click at [100, 63] on icon "copy" at bounding box center [99, 65] width 4 height 4
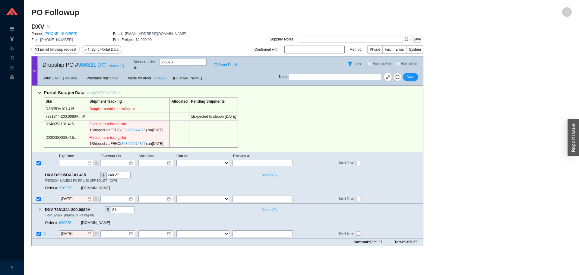
click at [82, 115] on icon "link" at bounding box center [83, 116] width 3 height 3
click at [81, 115] on icon "link" at bounding box center [83, 117] width 4 height 4
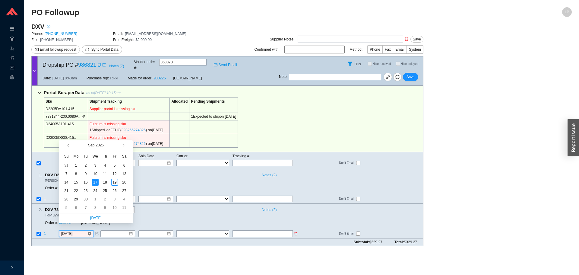
click at [82, 230] on input "[DATE]" at bounding box center [74, 233] width 26 height 6
type input "[DATE]"
click at [83, 187] on td "23" at bounding box center [86, 190] width 10 height 8
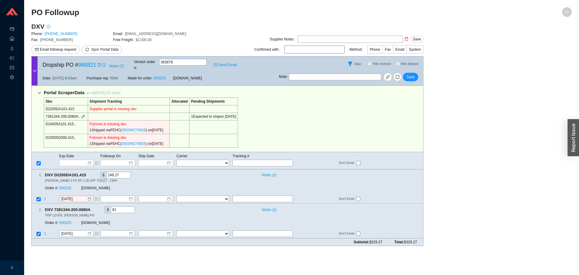
click at [74, 120] on td "D24005A101.415.." at bounding box center [66, 127] width 44 height 14
copy td "2205DA101.415"
drag, startPoint x: 77, startPoint y: 105, endPoint x: 47, endPoint y: 101, distance: 30.1
click at [47, 105] on td "D2205DA101.415" at bounding box center [66, 109] width 44 height 8
click at [69, 186] on link "930225" at bounding box center [65, 188] width 12 height 4
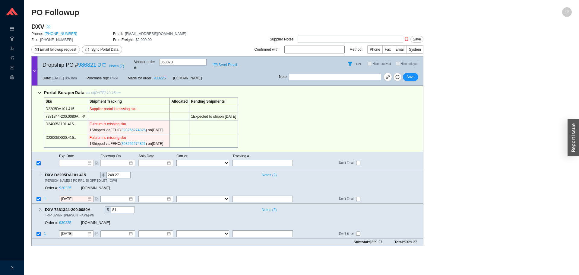
click at [55, 120] on td "D24005A101.415.." at bounding box center [66, 127] width 44 height 14
copy td "D24005A101.415"
click at [100, 63] on icon "copy" at bounding box center [99, 65] width 3 height 4
drag, startPoint x: 145, startPoint y: 126, endPoint x: 122, endPoint y: 126, distance: 23.2
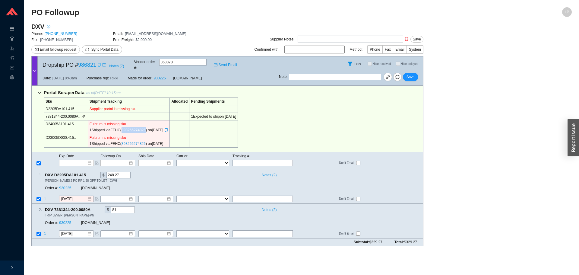
click at [122, 127] on div "1 Shipped via FEHC ( 393266274826 ) on [DATE]" at bounding box center [129, 130] width 79 height 6
copy link "393266274826"
click at [38, 232] on input "checkbox" at bounding box center [39, 234] width 4 height 4
checkbox input "false"
click at [258, 196] on input "text" at bounding box center [263, 199] width 60 height 7
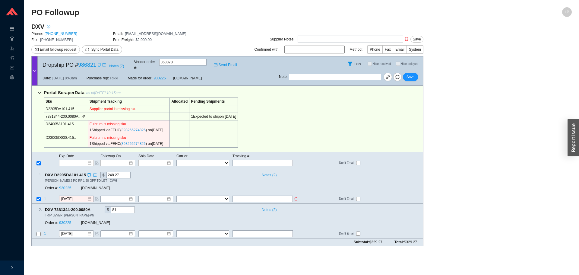
paste input "393266274826"
type input "[DATE]"
select select "1"
type input "393266274826"
click at [331, 128] on div "Portal Scraper Data as of [DATE] 10:15am Sku Shipment Tracking Allocated Pendin…" at bounding box center [227, 119] width 392 height 66
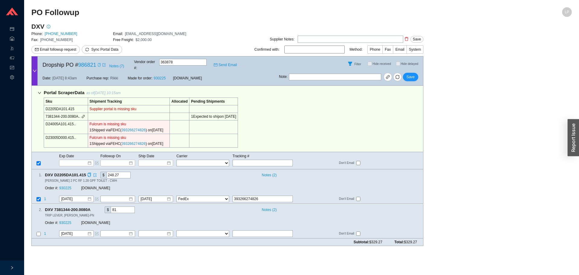
click at [195, 198] on div "1 . DXV D2205DA101.415 $ 248.27 Notes ( 2 ) [PERSON_NAME] 2 PC RF 1.28 GPF TOIL…" at bounding box center [227, 186] width 392 height 34
click at [414, 74] on span "Save" at bounding box center [411, 77] width 8 height 6
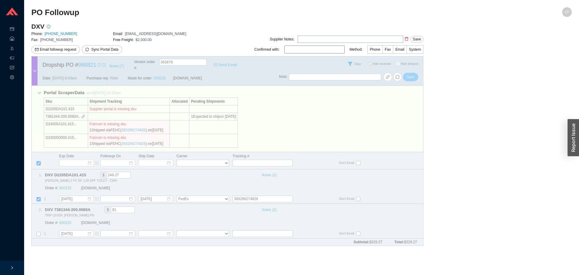
checkbox input "true"
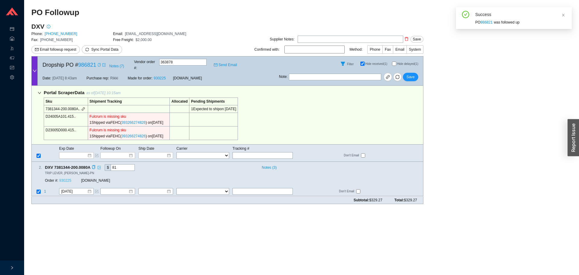
click at [70, 179] on link "930225" at bounding box center [65, 181] width 12 height 4
click at [414, 73] on button "Save" at bounding box center [410, 77] width 15 height 8
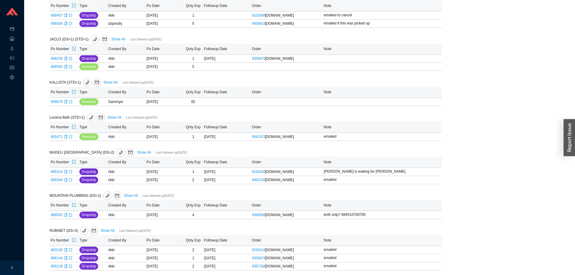
scroll to position [392, 0]
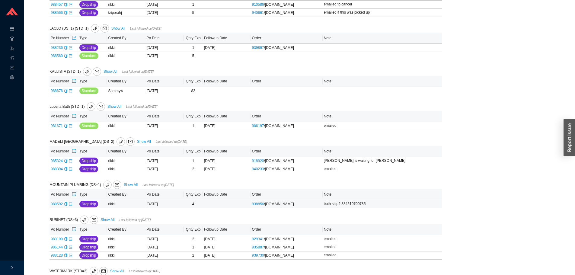
click at [69, 206] on icon "export" at bounding box center [71, 204] width 4 height 4
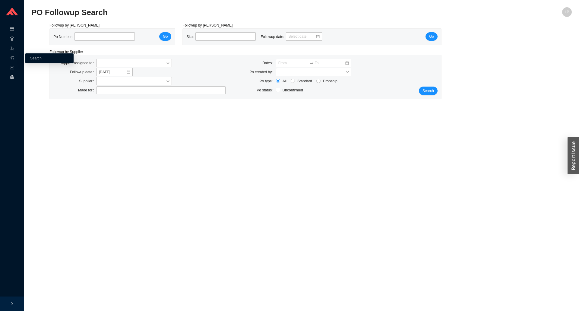
click at [11, 79] on icon "setting" at bounding box center [12, 77] width 4 height 4
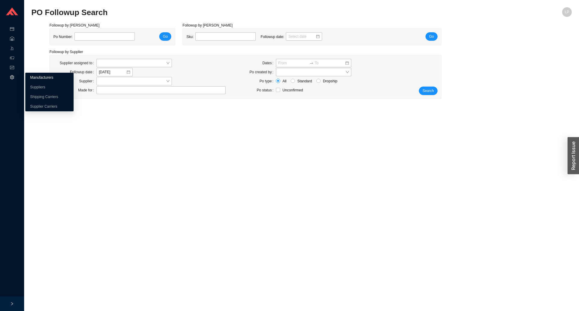
click at [46, 76] on link "Manufacturers" at bounding box center [41, 77] width 23 height 4
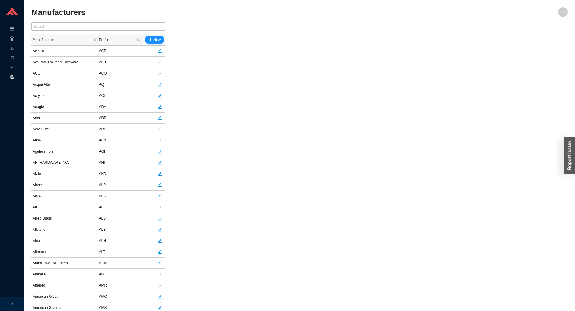
click at [106, 20] on div "Manufacturers" at bounding box center [232, 14] width 402 height 14
click at [100, 28] on input "text" at bounding box center [98, 26] width 134 height 8
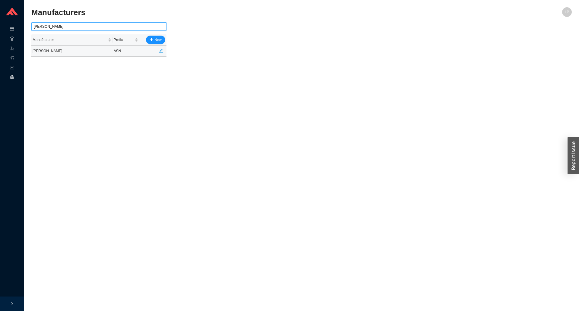
type input "[PERSON_NAME]"
click at [54, 52] on td "[PERSON_NAME]" at bounding box center [71, 51] width 81 height 11
click at [160, 51] on icon "edit" at bounding box center [161, 51] width 4 height 4
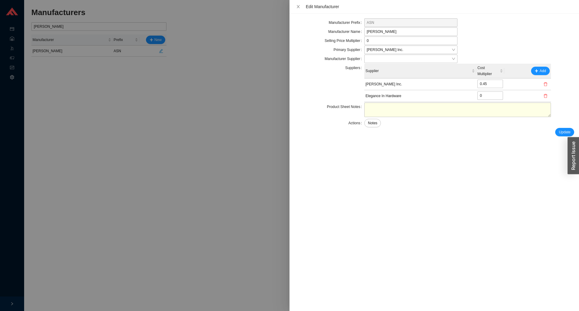
drag, startPoint x: 166, startPoint y: 91, endPoint x: 129, endPoint y: 37, distance: 65.3
click at [165, 87] on div at bounding box center [289, 155] width 579 height 311
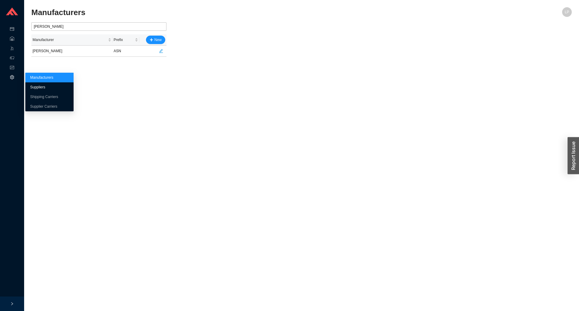
click at [41, 86] on link "Suppliers" at bounding box center [37, 87] width 15 height 4
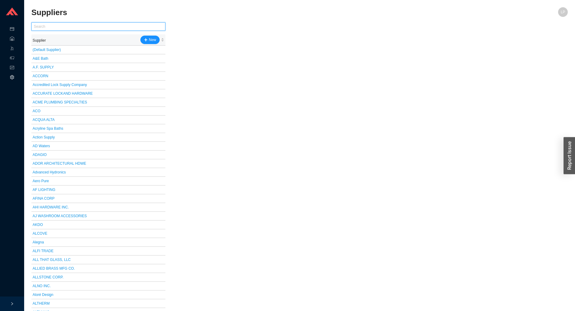
click at [64, 29] on input "text" at bounding box center [98, 26] width 134 height 8
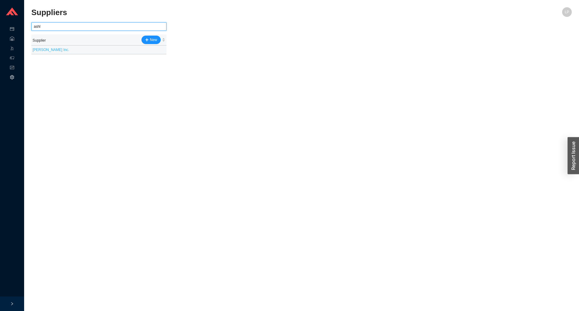
type input "ashl"
click at [43, 52] on link "[PERSON_NAME] Inc." at bounding box center [51, 50] width 37 height 4
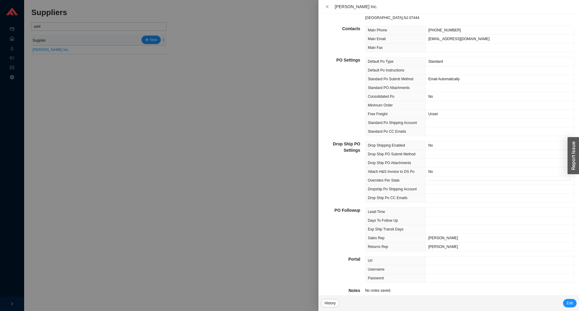
scroll to position [39, 0]
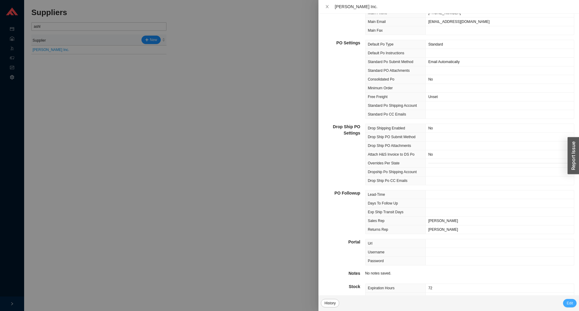
click at [576, 304] on button "Edit" at bounding box center [570, 303] width 14 height 8
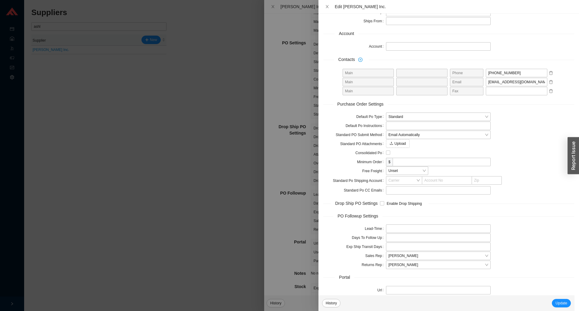
scroll to position [125, 0]
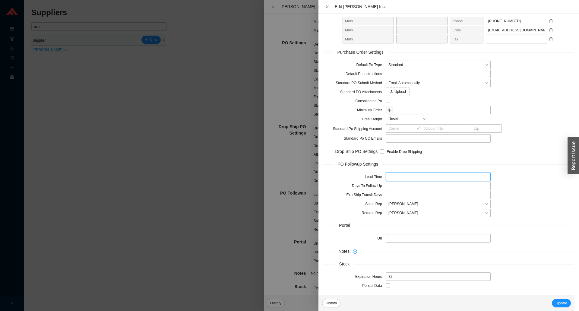
click at [402, 176] on input "tel" at bounding box center [438, 177] width 105 height 8
drag, startPoint x: 533, startPoint y: 30, endPoint x: 481, endPoint y: 37, distance: 51.6
click at [481, 37] on form "Address Name [PERSON_NAME] Inc. Contact [PERSON_NAME] Address [STREET_ADDRESS][…" at bounding box center [448, 102] width 251 height 408
paste input "service"
click at [486, 32] on input "[EMAIL_ADDRESS][DOMAIN_NAME]" at bounding box center [517, 30] width 62 height 8
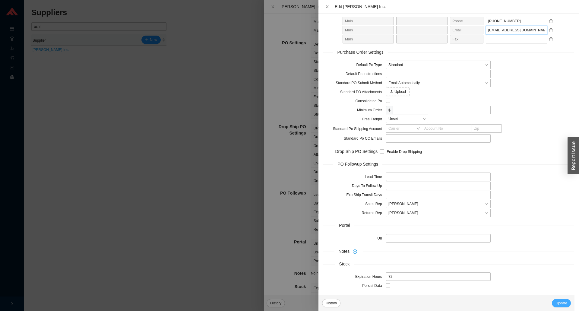
type input "[EMAIL_ADDRESS][DOMAIN_NAME]"
click at [561, 301] on span "Update" at bounding box center [562, 303] width 12 height 6
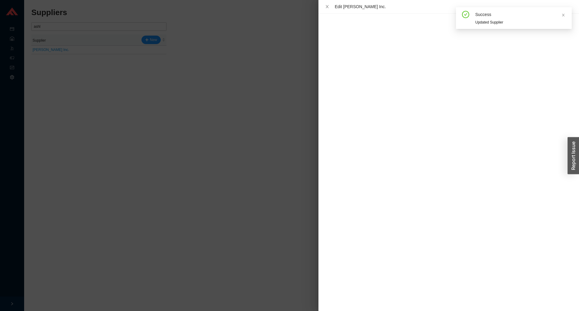
scroll to position [0, 0]
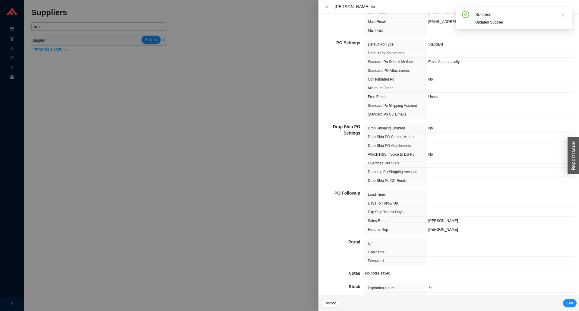
drag, startPoint x: 131, startPoint y: 151, endPoint x: 320, endPoint y: 20, distance: 230.6
click at [129, 144] on div at bounding box center [289, 155] width 579 height 311
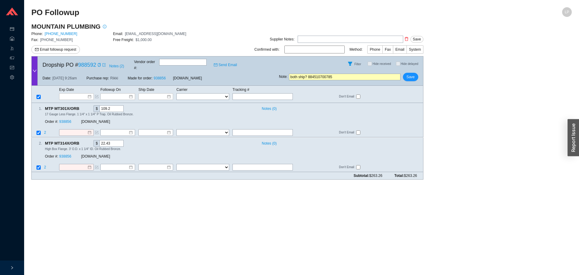
click at [326, 74] on input "both ship? 884510700785" at bounding box center [345, 77] width 112 height 7
paste input "26633EN0"
type input "both ship? 884510700785"
click at [317, 74] on input "both ship? 884510700785" at bounding box center [345, 77] width 112 height 7
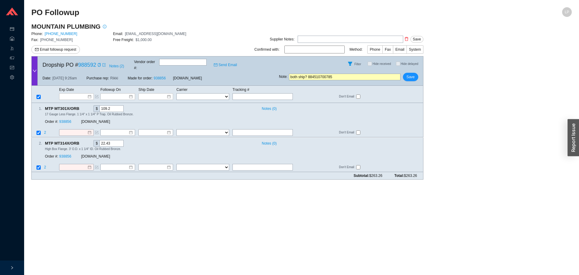
click at [317, 74] on input "both ship? 884510700785" at bounding box center [345, 77] width 112 height 7
click at [243, 93] on input "text" at bounding box center [263, 96] width 60 height 7
paste input "884510700785"
type input "884510700785"
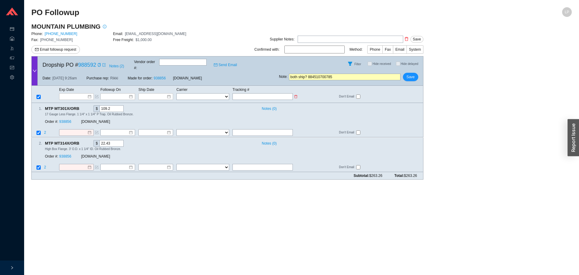
type input "884510700785"
click at [223, 93] on select "FedEx UPS ---------------- 2 Day Transportation INC A&B Freight A. Duie Pyle AA…" at bounding box center [202, 96] width 53 height 7
click at [192, 93] on select "FedEx UPS ---------------- 2 Day Transportation INC A&B Freight A. Duie Pyle AA…" at bounding box center [202, 96] width 53 height 7
click at [193, 93] on select "FedEx UPS ---------------- 2 Day Transportation INC A&B Freight A. Duie Pyle AA…" at bounding box center [202, 96] width 53 height 7
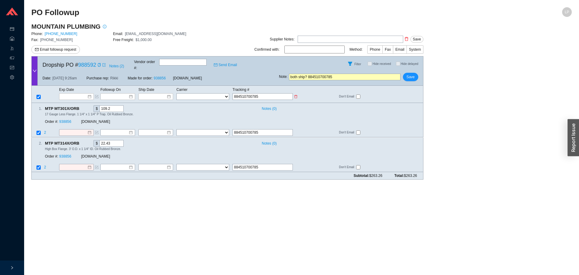
select select "1"
click at [176, 93] on select "FedEx UPS ---------------- 2 Day Transportation INC A&B Freight A. Duie Pyle AA…" at bounding box center [202, 96] width 53 height 7
select select "1"
click at [150, 79] on div "Date: 9/18/25 9:26am Purchase rep: Rikki Made for order: 938856 QualityBath.com" at bounding box center [158, 78] width 241 height 14
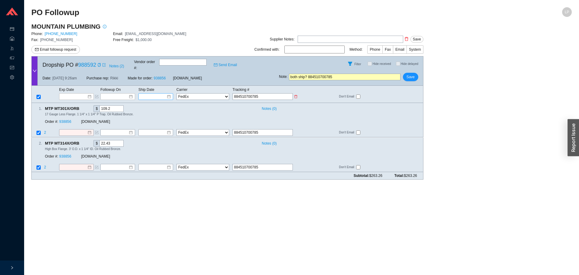
click at [150, 94] on input at bounding box center [154, 97] width 26 height 6
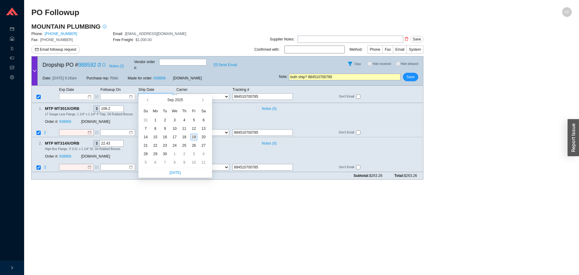
type input "9/19/2025"
click at [195, 138] on div "19" at bounding box center [194, 137] width 7 height 7
type input "9/19/2025"
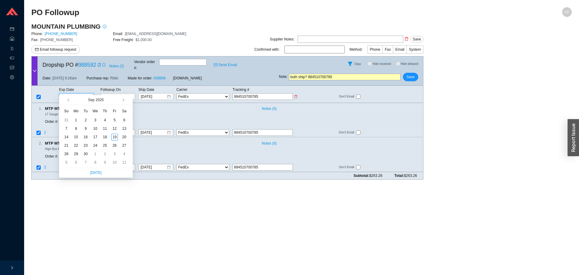
drag, startPoint x: 77, startPoint y: 89, endPoint x: 106, endPoint y: 128, distance: 48.9
click at [77, 94] on input at bounding box center [75, 97] width 26 height 6
type input "9/19/2025"
drag, startPoint x: 113, startPoint y: 135, endPoint x: 299, endPoint y: 121, distance: 187.0
click at [115, 135] on div "19" at bounding box center [114, 137] width 7 height 7
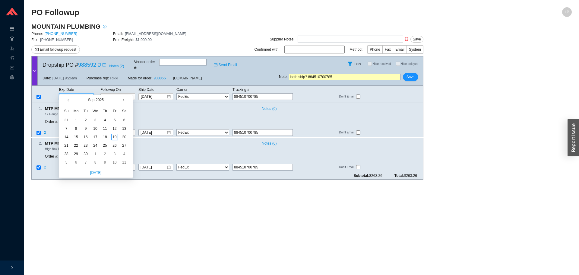
type input "9/19/2025"
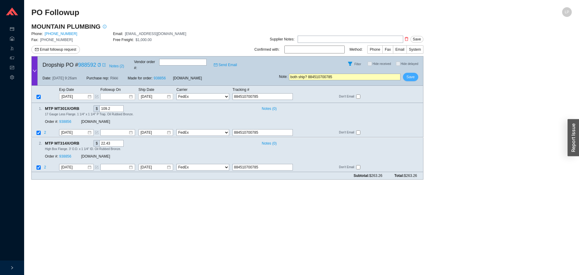
click at [414, 73] on button "Save" at bounding box center [410, 77] width 15 height 8
click at [424, 54] on button "No" at bounding box center [420, 55] width 9 height 7
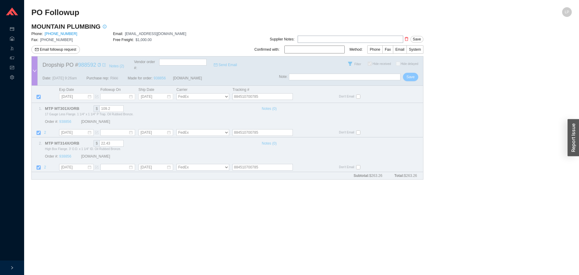
checkbox input "true"
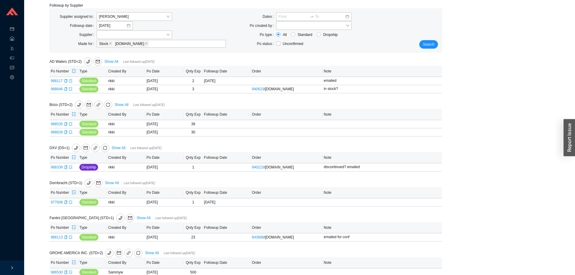
scroll to position [91, 0]
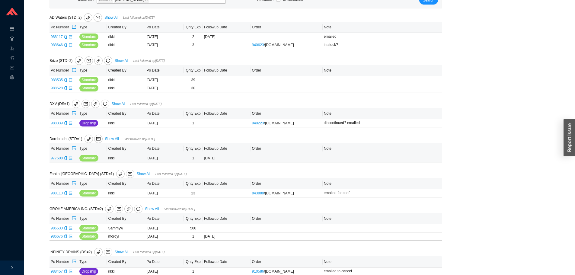
click at [72, 159] on icon "export" at bounding box center [71, 158] width 4 height 4
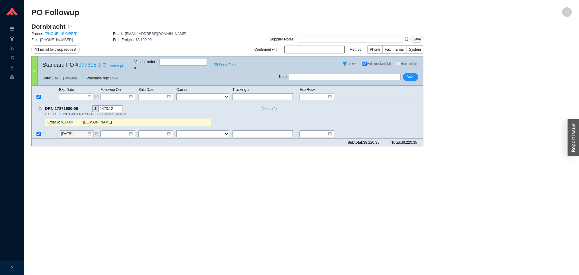
click at [267, 139] on div "Subtotal: $8,220.35 Total: $8,220.35" at bounding box center [227, 143] width 392 height 8
click at [269, 131] on input "text" at bounding box center [263, 134] width 60 height 7
type input "[DATE]"
click at [81, 106] on icon "copy" at bounding box center [81, 108] width 4 height 4
click at [68, 120] on link "916689" at bounding box center [67, 122] width 12 height 4
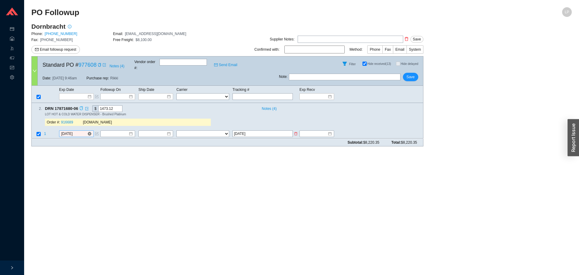
click at [67, 131] on input "[DATE]" at bounding box center [74, 134] width 26 height 6
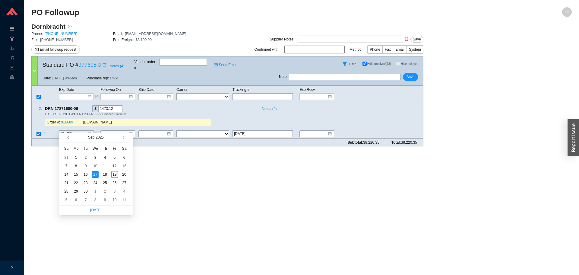
click at [123, 137] on span "button" at bounding box center [122, 137] width 3 height 3
type input "10/1/2025"
drag, startPoint x: 92, startPoint y: 157, endPoint x: 129, endPoint y: 153, distance: 37.3
click at [93, 157] on div "1" at bounding box center [95, 157] width 7 height 7
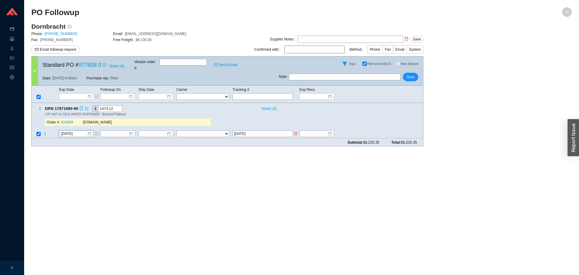
click at [234, 131] on input "oct 1" at bounding box center [263, 134] width 60 height 7
click at [406, 73] on button "Save" at bounding box center [410, 77] width 15 height 8
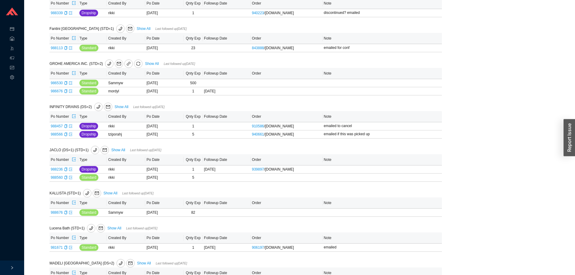
scroll to position [211, 0]
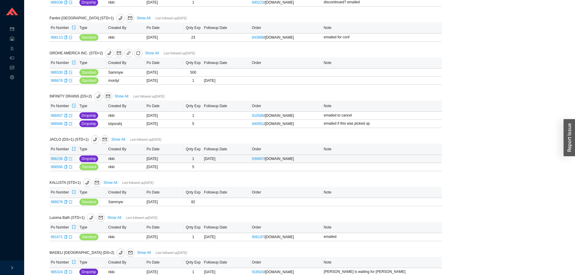
click at [69, 160] on icon "export" at bounding box center [71, 159] width 4 height 4
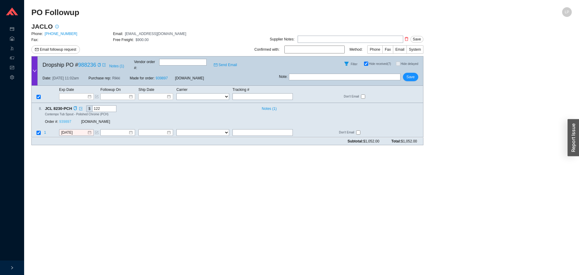
click at [66, 120] on link "939897" at bounding box center [65, 122] width 12 height 4
drag, startPoint x: 254, startPoint y: 122, endPoint x: 254, endPoint y: 126, distance: 4.2
click at [254, 122] on div "8 . JCL 8230-PCH $ 122 Notes ( 1 ) Contempo Tub Spout - Polished Chrome (PCH) O…" at bounding box center [227, 120] width 392 height 34
click at [254, 129] on input "text" at bounding box center [263, 132] width 60 height 7
type input "4-6"
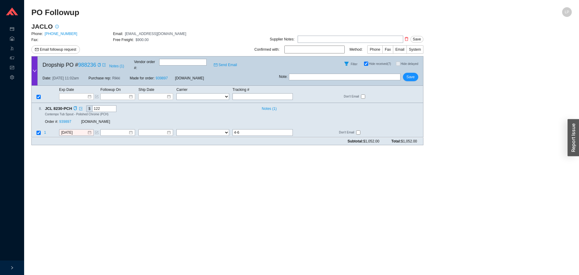
click at [65, 119] on div "Order #: 939897 [DOMAIN_NAME]" at bounding box center [128, 121] width 166 height 11
click at [66, 120] on link "939897" at bounding box center [65, 122] width 12 height 4
click at [75, 105] on div "Copy" at bounding box center [75, 108] width 4 height 7
click at [68, 120] on link "939897" at bounding box center [65, 122] width 12 height 4
click at [71, 130] on input "9/18/2025" at bounding box center [74, 133] width 26 height 6
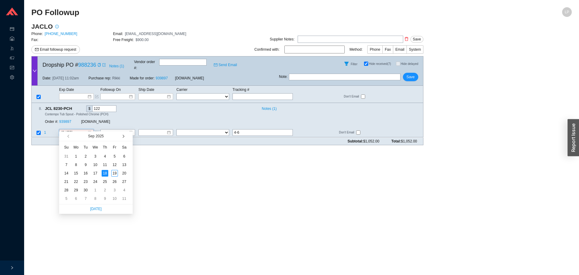
click at [122, 136] on span "button" at bounding box center [122, 136] width 3 height 3
type input "10/20/2025"
click at [75, 181] on div "20" at bounding box center [76, 181] width 7 height 7
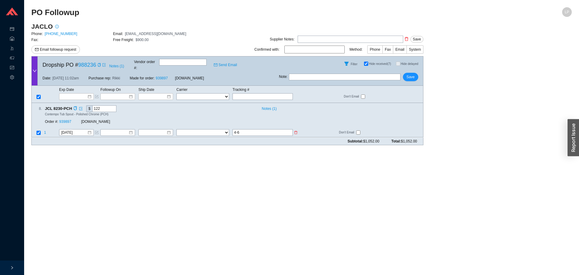
drag, startPoint x: 246, startPoint y: 126, endPoint x: 199, endPoint y: 126, distance: 46.8
click at [199, 129] on tr "1 10/20/2025 FedEx UPS ---------------- 2 Day Transportation INC A&B Freight A.…" at bounding box center [228, 133] width 392 height 8
click at [412, 74] on span "Save" at bounding box center [411, 77] width 8 height 6
click at [75, 130] on input "10/20/2025" at bounding box center [74, 133] width 26 height 6
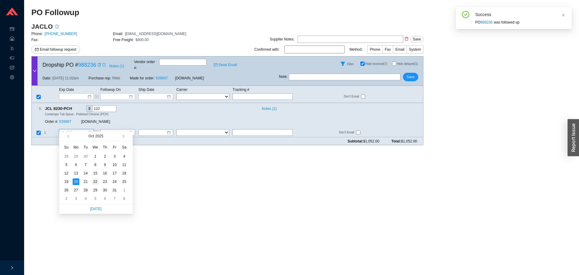
type input "10/22/2025"
click at [94, 182] on div "22" at bounding box center [95, 181] width 7 height 7
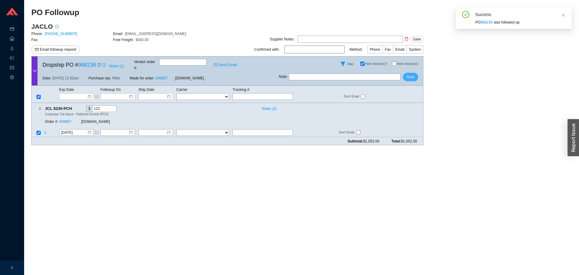
click at [412, 74] on span "Save" at bounding box center [411, 77] width 8 height 6
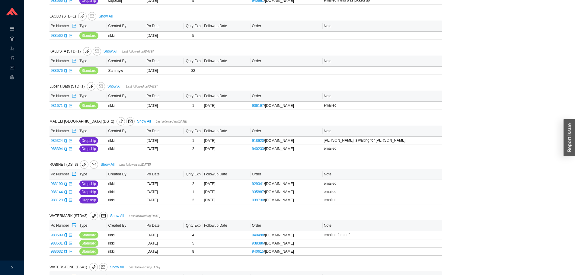
scroll to position [301, 0]
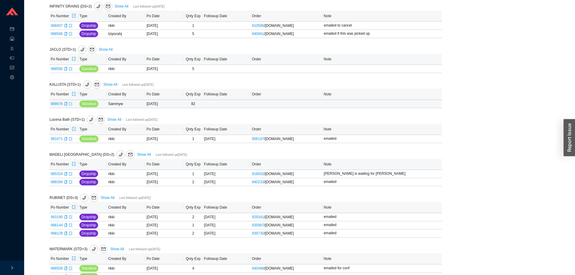
click at [70, 106] on icon "export" at bounding box center [71, 104] width 4 height 4
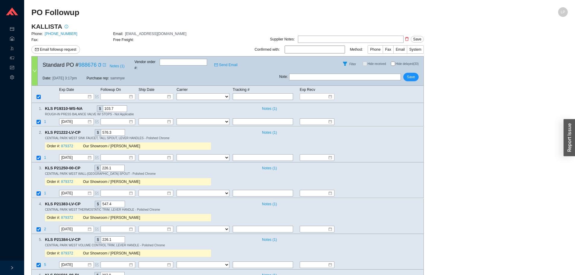
click at [392, 62] on input "Hide delayed (33)" at bounding box center [393, 64] width 4 height 4
checkbox input "true"
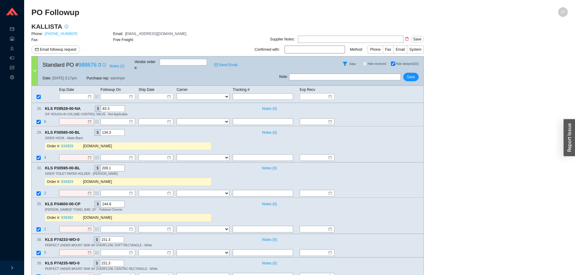
click at [56, 34] on link "888-452-5547" at bounding box center [61, 34] width 33 height 4
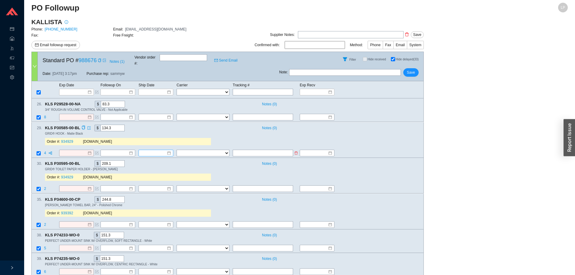
scroll to position [13, 0]
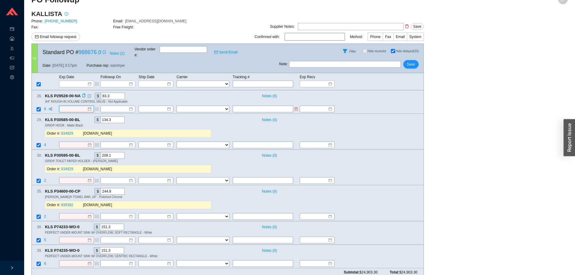
click at [62, 106] on input at bounding box center [74, 109] width 26 height 6
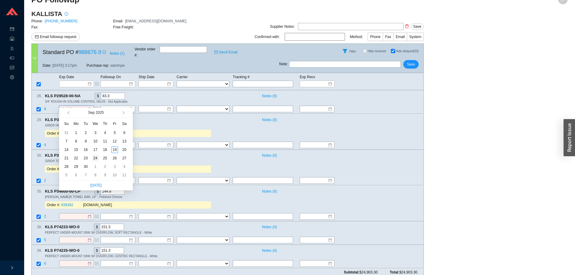
type input "9/24/2025"
click at [95, 160] on div "24" at bounding box center [95, 158] width 7 height 7
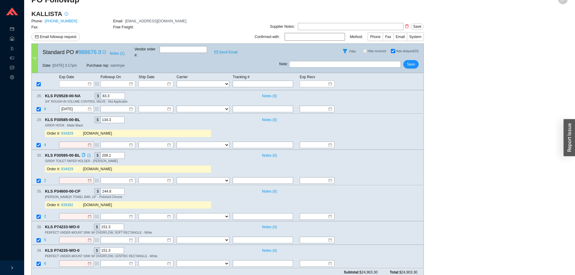
click at [361, 161] on div "30 . KLS P30595-00-BL $ 209.1 Notes ( 0 ) GRID® TOILET PAPER HOLDER - Matte Bla…" at bounding box center [225, 163] width 387 height 23
click at [51, 143] on icon "partition" at bounding box center [51, 145] width 4 height 4
type input "2"
click at [77, 124] on span "Ok" at bounding box center [78, 124] width 5 height 6
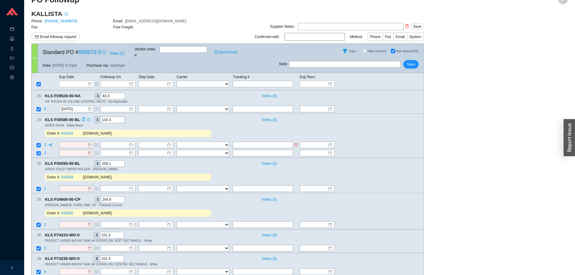
click at [249, 141] on input "text" at bounding box center [263, 144] width 60 height 7
drag, startPoint x: 249, startPoint y: 141, endPoint x: 207, endPoint y: 140, distance: 41.3
click at [208, 141] on tr "2 FedEx UPS ---------------- 2 Day Transportation INC A&B Freight A. Duie Pyle …" at bounding box center [228, 145] width 392 height 8
type input "fed"
click at [207, 141] on select "FedEx UPS ---------------- 2 Day Transportation INC A&B Freight A. Duie Pyle AA…" at bounding box center [202, 144] width 53 height 7
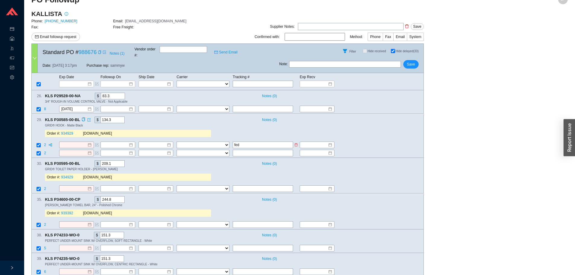
select select "1"
click at [246, 141] on input "fed" at bounding box center [263, 144] width 60 height 7
type input "7701451822"
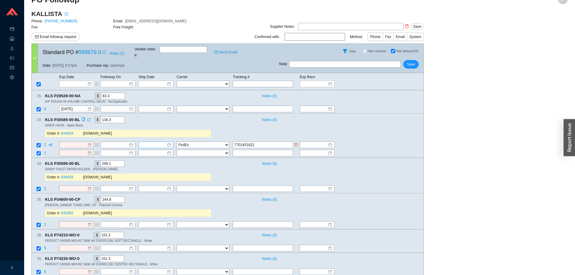
drag, startPoint x: 160, startPoint y: 135, endPoint x: 158, endPoint y: 138, distance: 4.2
click at [160, 135] on div "29 . KLS P30585-00-BL $ 134.3 Notes ( 0 ) GRID® HOOK - Matte Black Order #: 934…" at bounding box center [227, 136] width 392 height 44
click at [158, 142] on input at bounding box center [154, 145] width 26 height 6
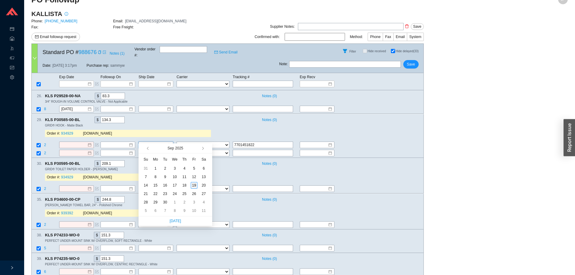
type input "[DATE]"
drag, startPoint x: 193, startPoint y: 186, endPoint x: 184, endPoint y: 185, distance: 8.5
click at [190, 186] on td "19" at bounding box center [194, 185] width 10 height 8
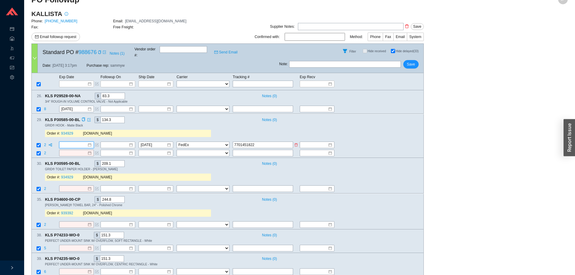
click at [75, 142] on input at bounding box center [74, 145] width 26 height 6
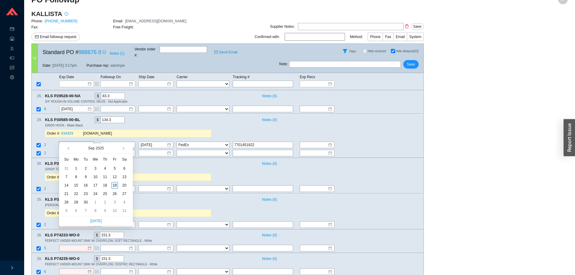
type input "[DATE]"
click at [115, 186] on div "19" at bounding box center [114, 185] width 7 height 7
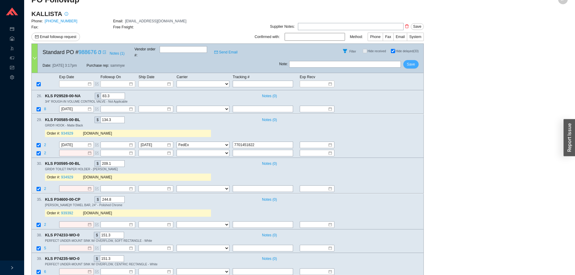
click at [413, 61] on span "Save" at bounding box center [411, 64] width 8 height 6
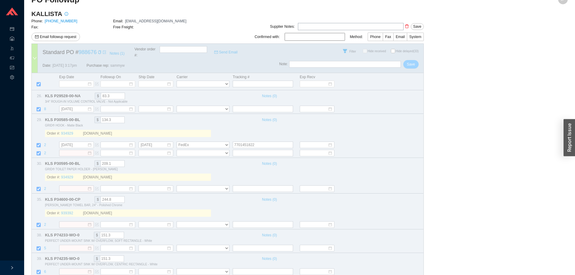
checkbox input "false"
select select "1"
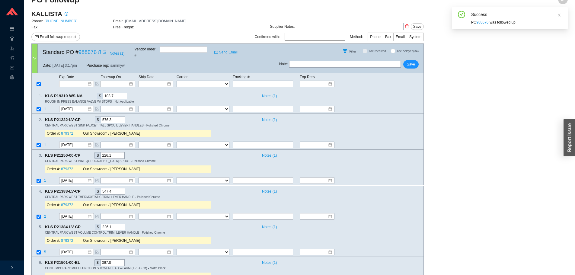
click at [392, 52] on input "Hide delayed (34)" at bounding box center [393, 51] width 4 height 4
checkbox input "true"
checkbox input "false"
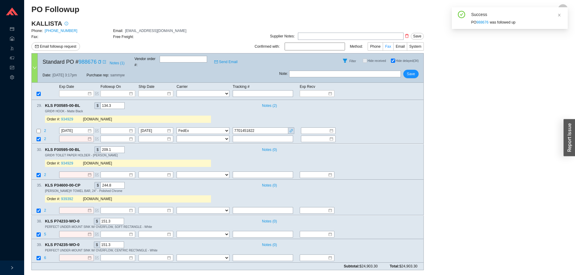
scroll to position [0, 0]
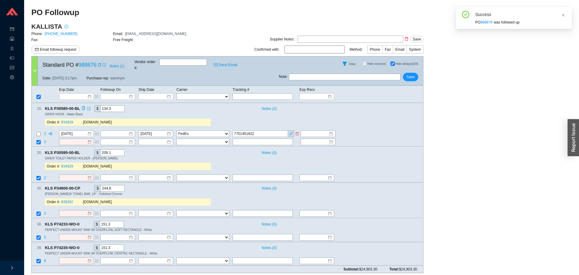
click at [248, 131] on input "7701451822" at bounding box center [261, 134] width 56 height 7
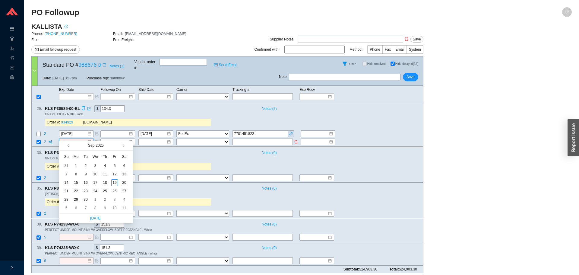
click at [71, 139] on input at bounding box center [74, 142] width 26 height 6
type input "10/3/2025"
click at [116, 199] on div "3" at bounding box center [114, 199] width 7 height 7
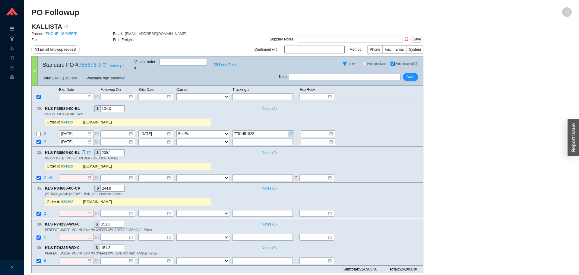
click at [244, 174] on input "text" at bounding box center [263, 177] width 60 height 7
type input "2-3 wk"
click at [267, 210] on input "text" at bounding box center [263, 213] width 60 height 7
click at [236, 210] on input "23 ek" at bounding box center [263, 213] width 60 height 7
type input "2- 3 ek"
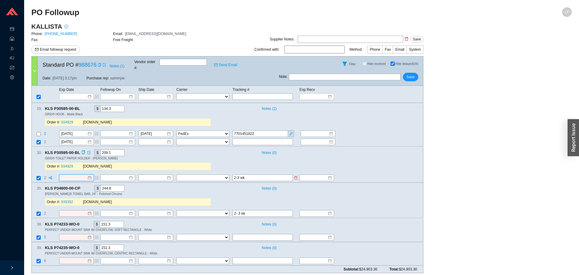
click at [70, 175] on input at bounding box center [74, 178] width 26 height 6
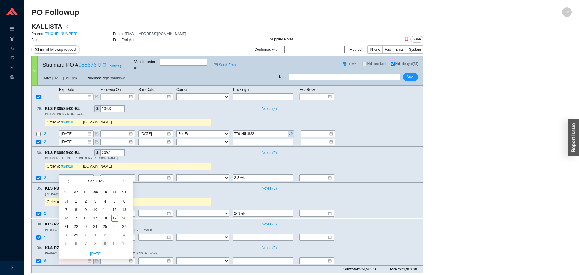
type input "10/9/2025"
click at [102, 245] on div "9" at bounding box center [105, 243] width 7 height 7
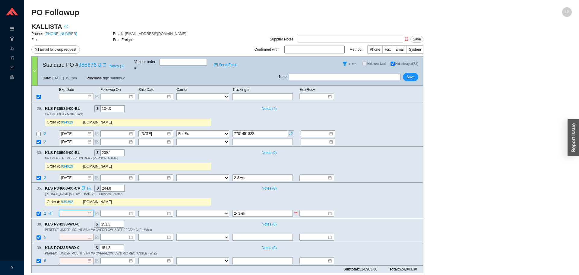
click at [70, 211] on input at bounding box center [74, 214] width 26 height 6
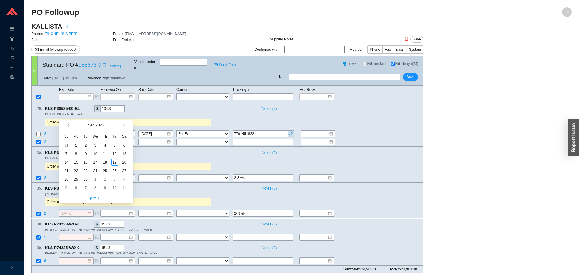
type input "10/9/2025"
click at [104, 188] on div "9" at bounding box center [105, 187] width 7 height 7
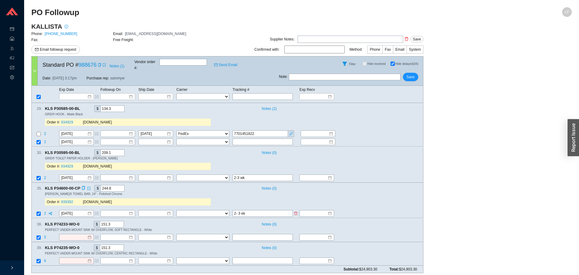
drag, startPoint x: 244, startPoint y: 208, endPoint x: 218, endPoint y: 205, distance: 26.4
click at [217, 210] on tr "2 10/9/2025 FedEx UPS ---------------- 2 Day Transportation INC A&B Freight A. …" at bounding box center [228, 214] width 392 height 8
type input "k"
click at [268, 210] on input "k" at bounding box center [263, 213] width 60 height 7
drag, startPoint x: 254, startPoint y: 171, endPoint x: 197, endPoint y: 174, distance: 57.1
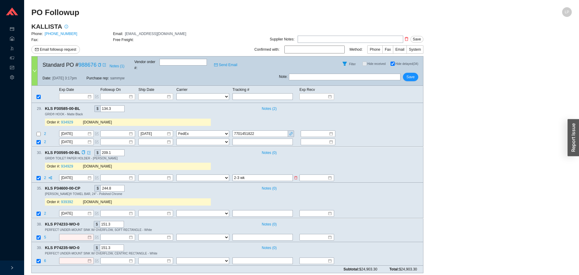
click at [197, 174] on tr "2 10/9/2025 FedEx UPS ---------------- 2 Day Transportation INC A&B Freight A. …" at bounding box center [228, 178] width 392 height 8
click at [70, 164] on link "934929" at bounding box center [67, 166] width 12 height 4
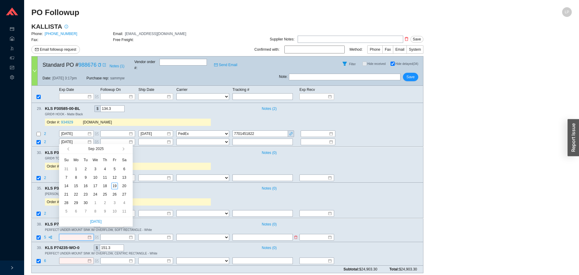
click at [77, 234] on input at bounding box center [74, 237] width 26 height 6
type input "9/22/2025"
click at [76, 195] on div "22" at bounding box center [76, 194] width 7 height 7
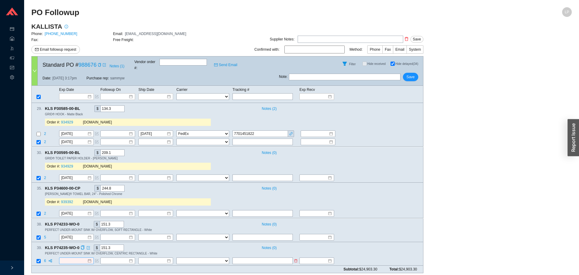
click at [75, 257] on div at bounding box center [76, 260] width 35 height 7
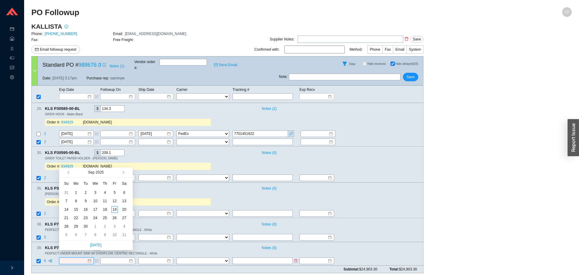
click at [76, 258] on input at bounding box center [74, 261] width 26 height 6
type input "10/9/2025"
click at [106, 235] on div "9" at bounding box center [105, 234] width 7 height 7
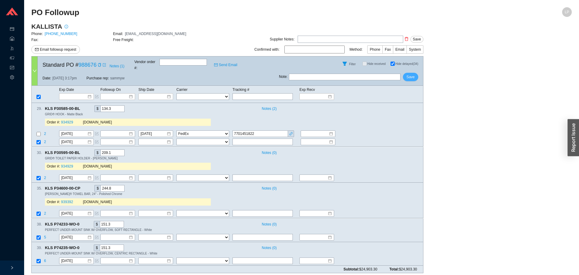
click at [405, 76] on button "Save" at bounding box center [410, 77] width 15 height 8
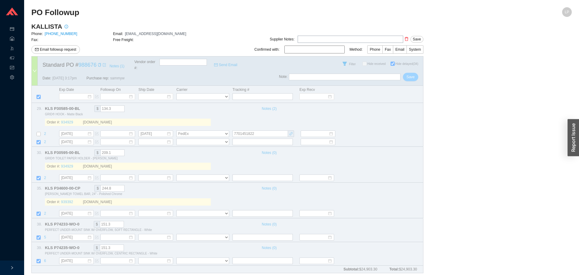
checkbox input "false"
select select "1"
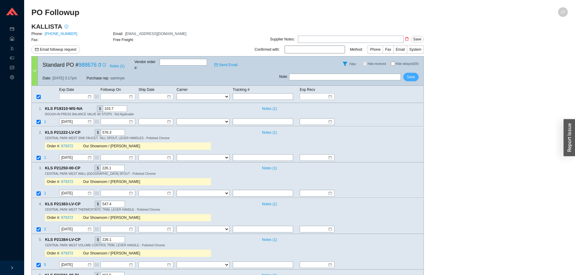
click at [411, 74] on span "Save" at bounding box center [411, 77] width 8 height 6
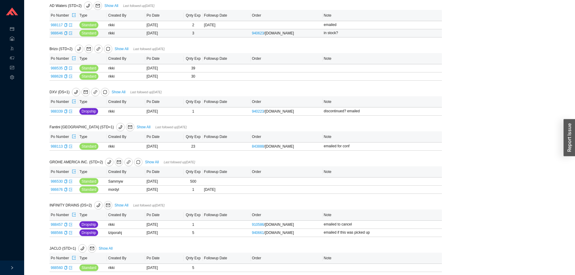
scroll to position [181, 0]
